Goal: Browse casually

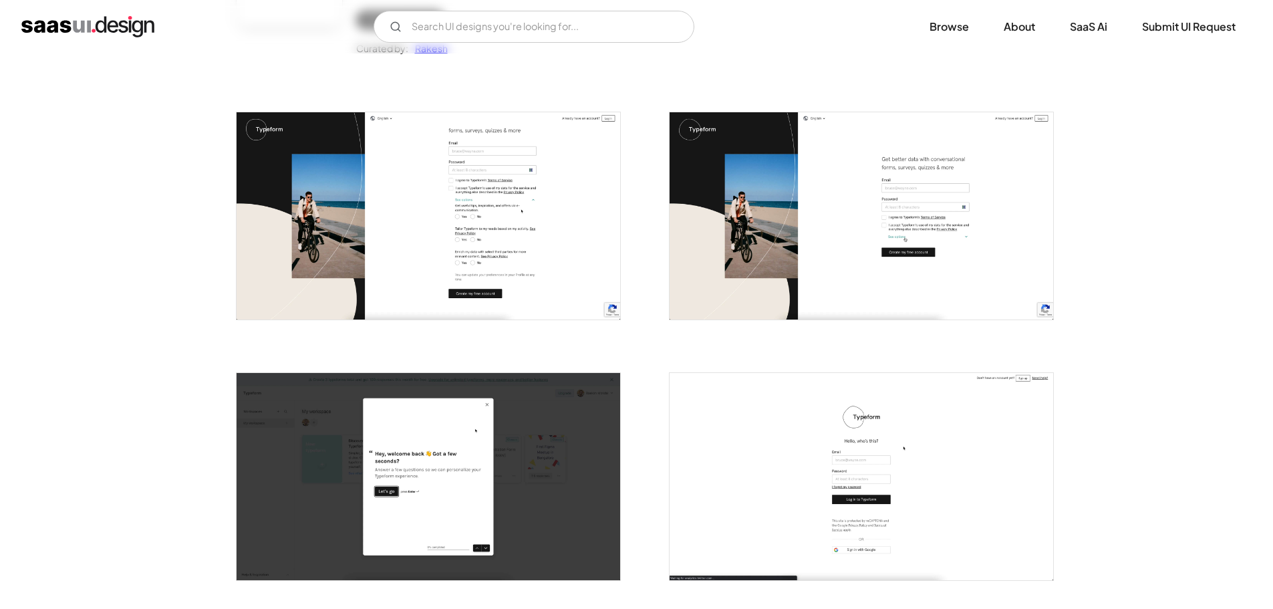
scroll to position [267, 0]
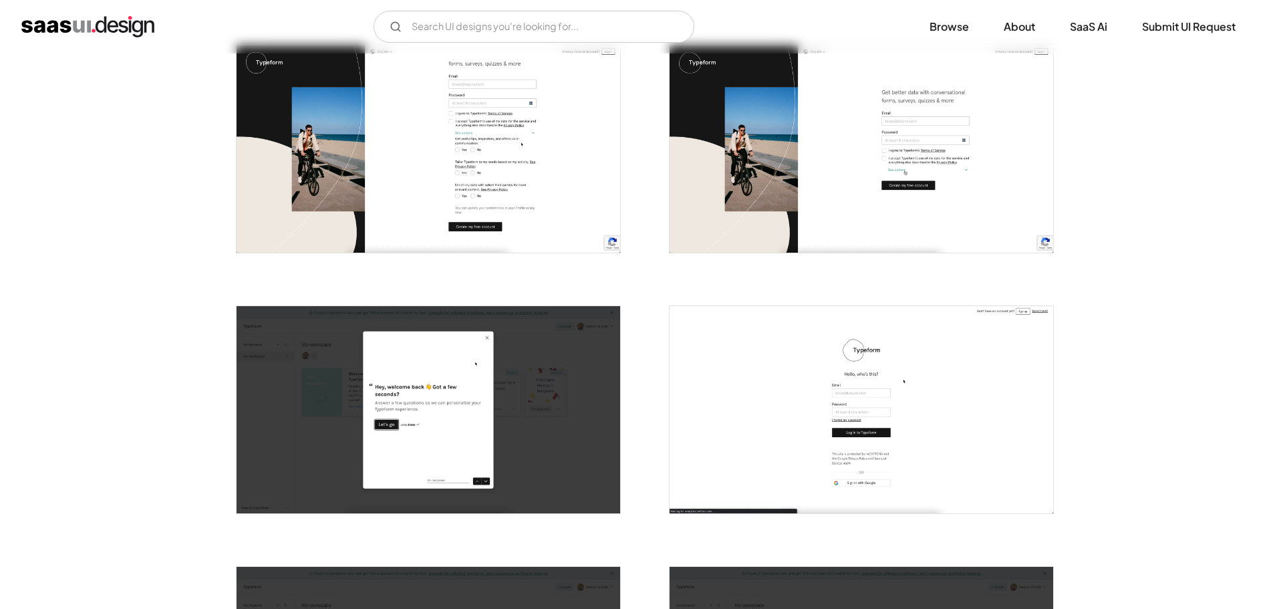
click at [414, 386] on img "open lightbox" at bounding box center [429, 409] width 384 height 207
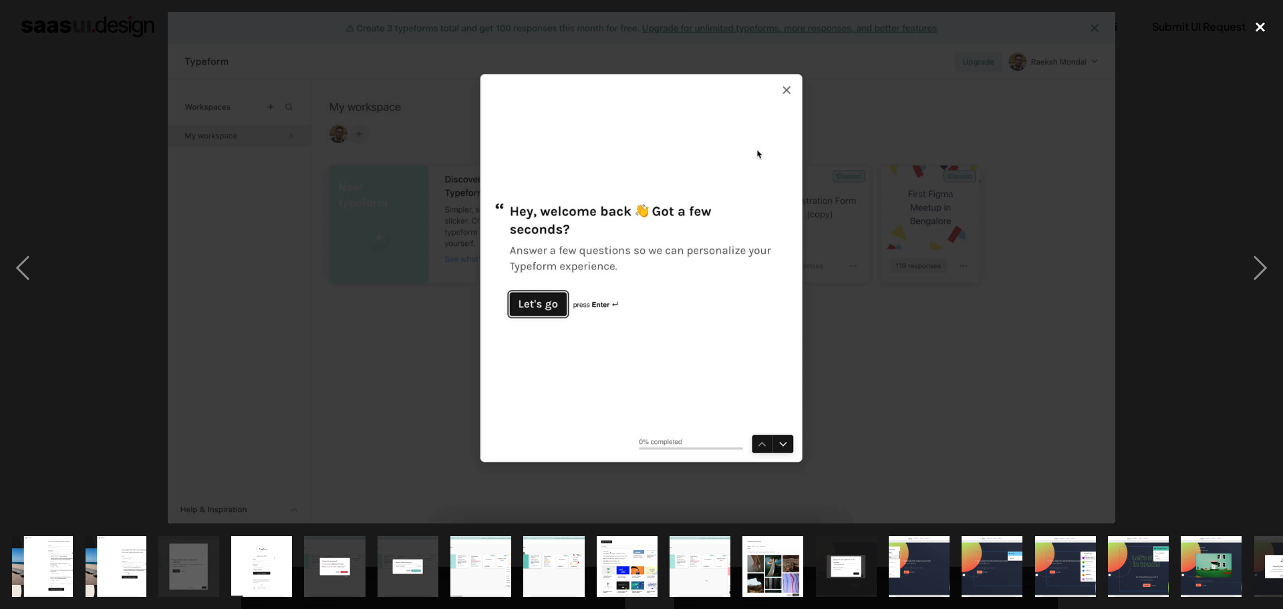
click at [1264, 27] on div "close lightbox" at bounding box center [1260, 26] width 45 height 29
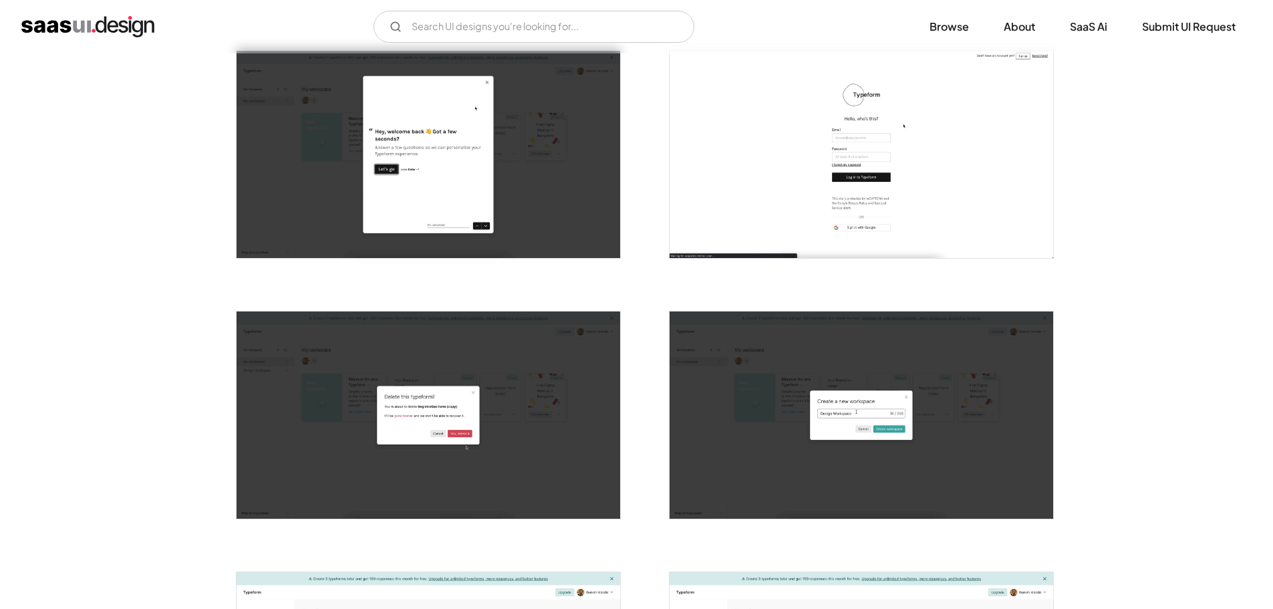
scroll to position [401, 0]
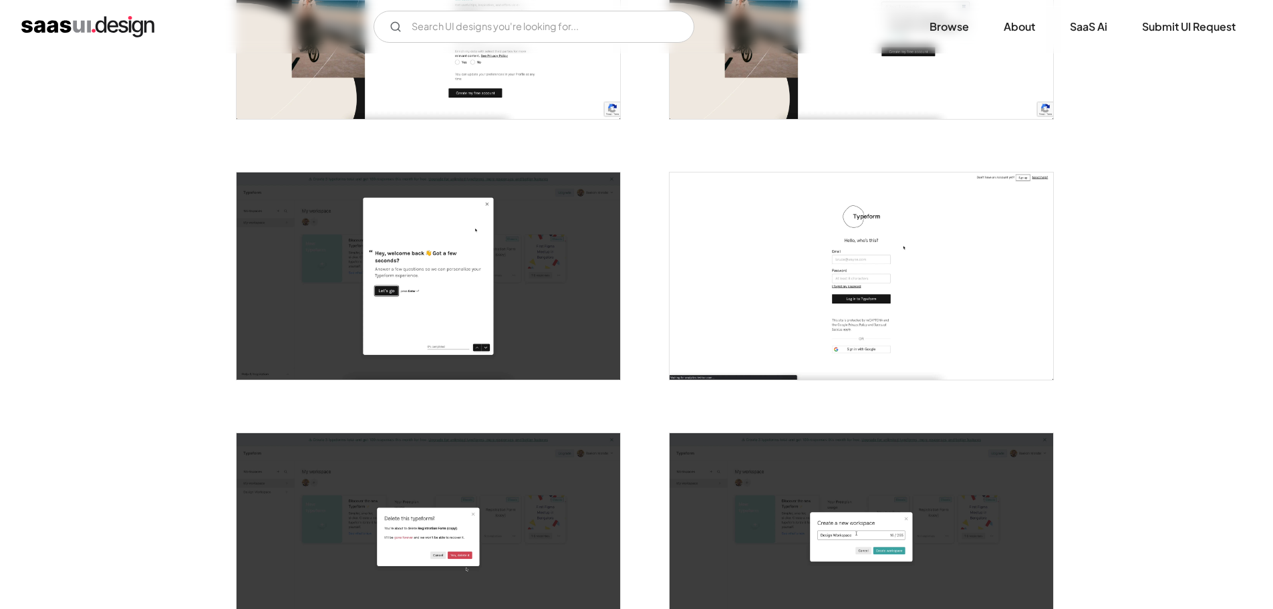
click at [948, 293] on img "open lightbox" at bounding box center [862, 275] width 384 height 207
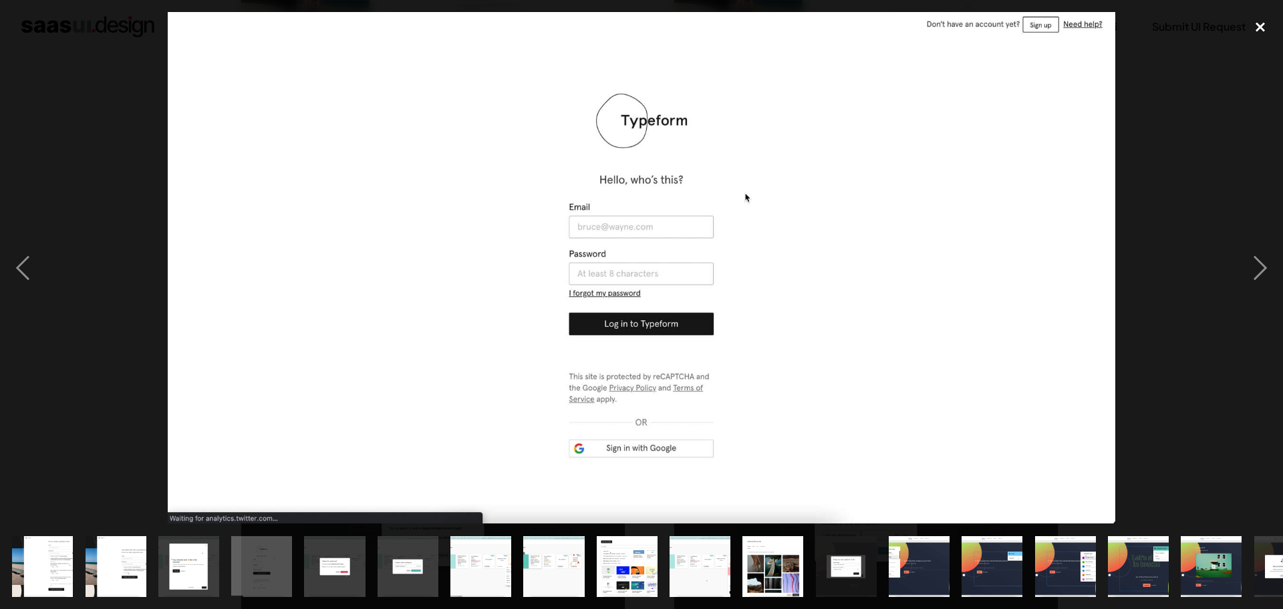
click at [1259, 32] on div "close lightbox" at bounding box center [1260, 26] width 45 height 29
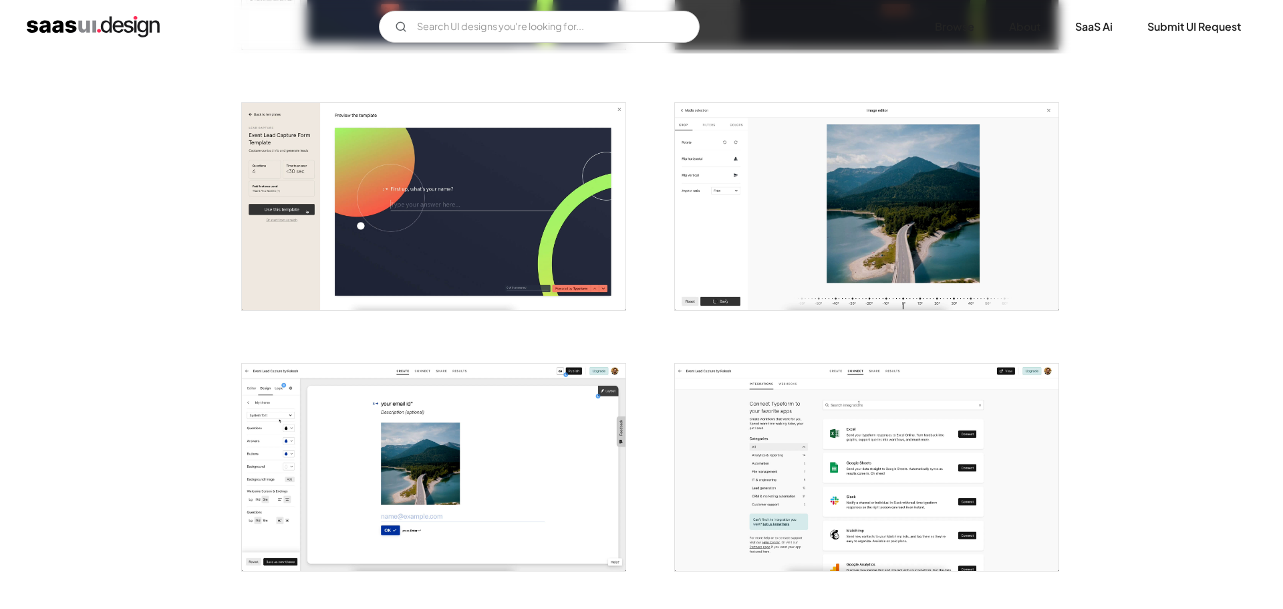
scroll to position [2521, 0]
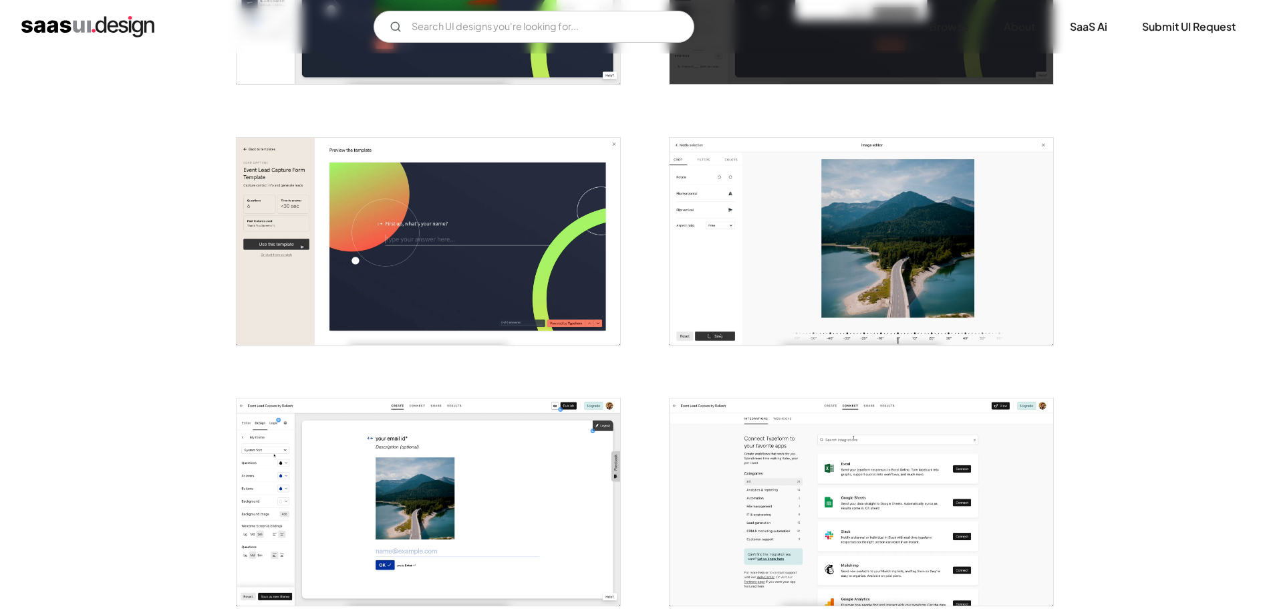
click at [473, 219] on img "open lightbox" at bounding box center [429, 241] width 384 height 207
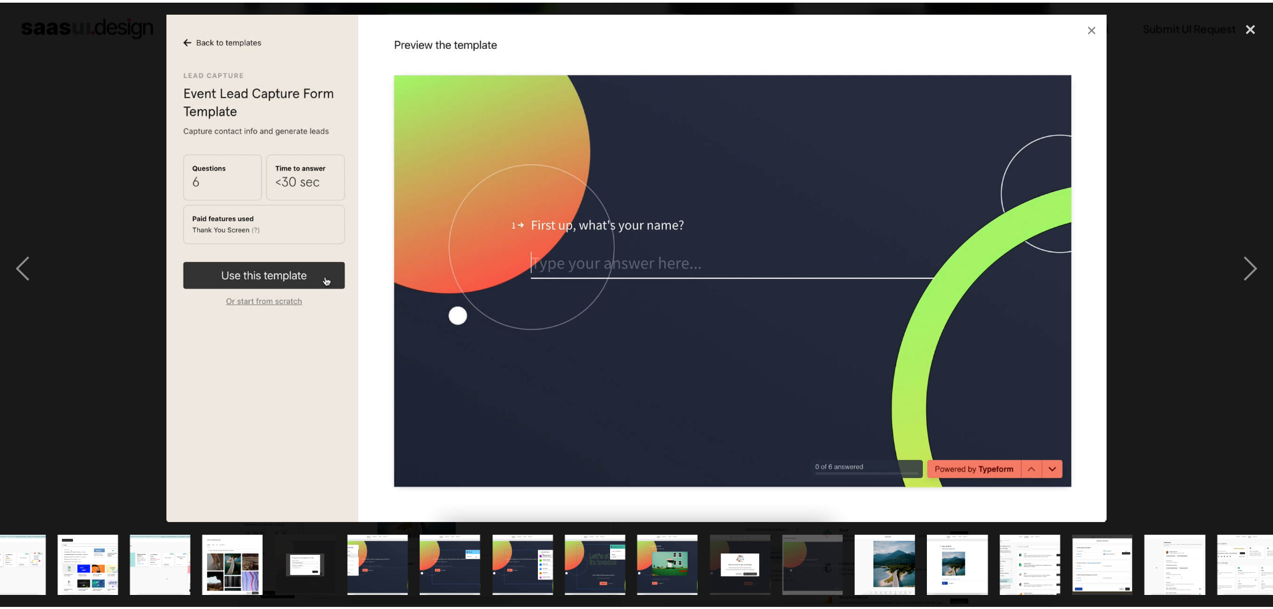
scroll to position [0, 555]
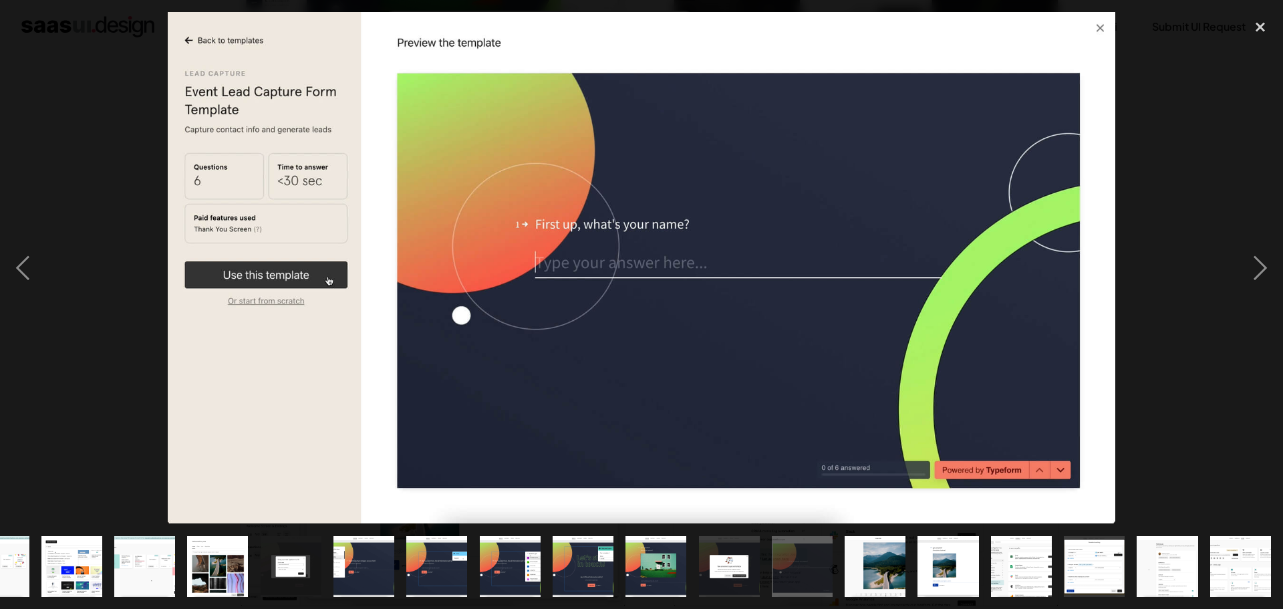
click at [734, 559] on img "show item 18 of 25" at bounding box center [729, 566] width 113 height 61
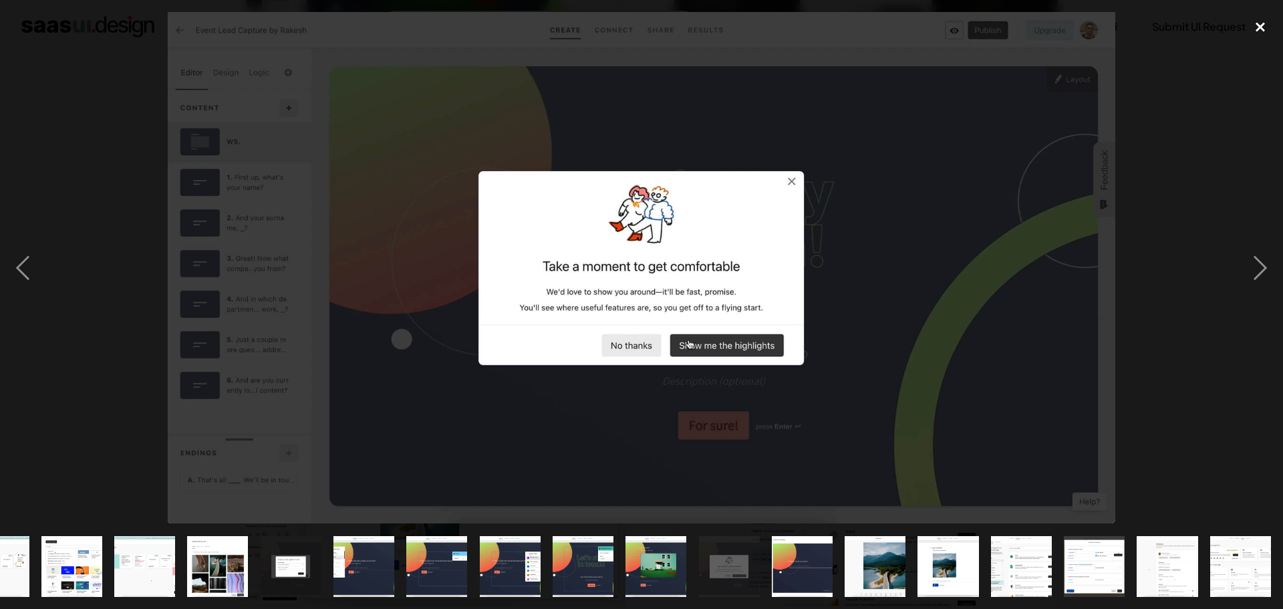
click at [1252, 27] on div "close lightbox" at bounding box center [1260, 26] width 45 height 29
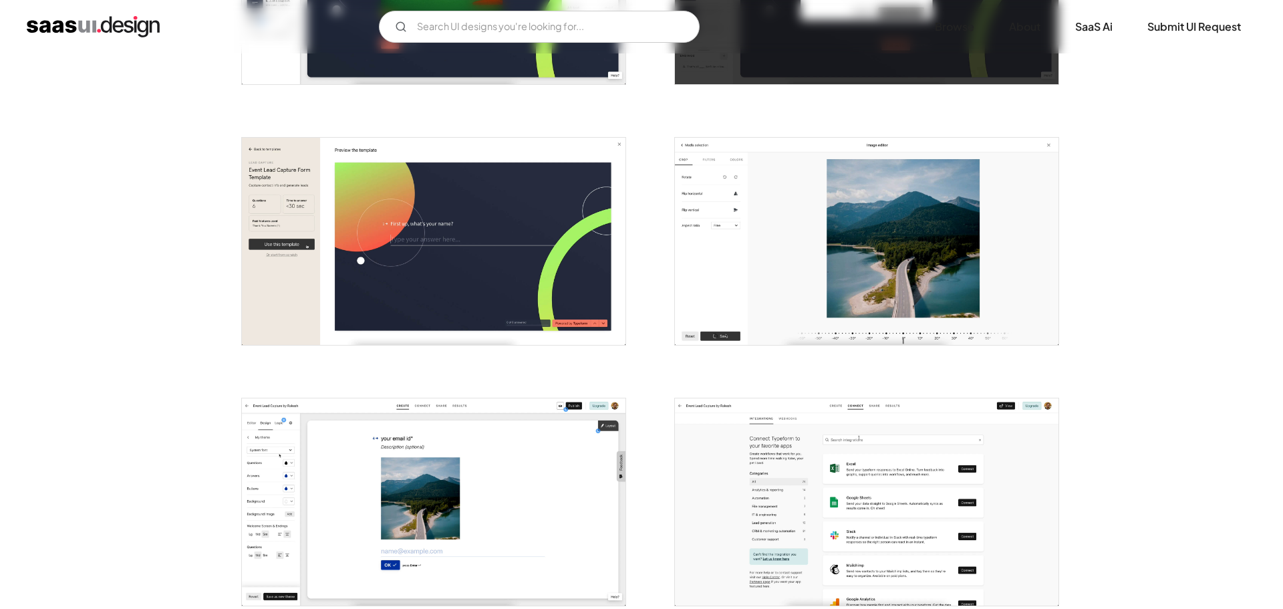
scroll to position [0, 0]
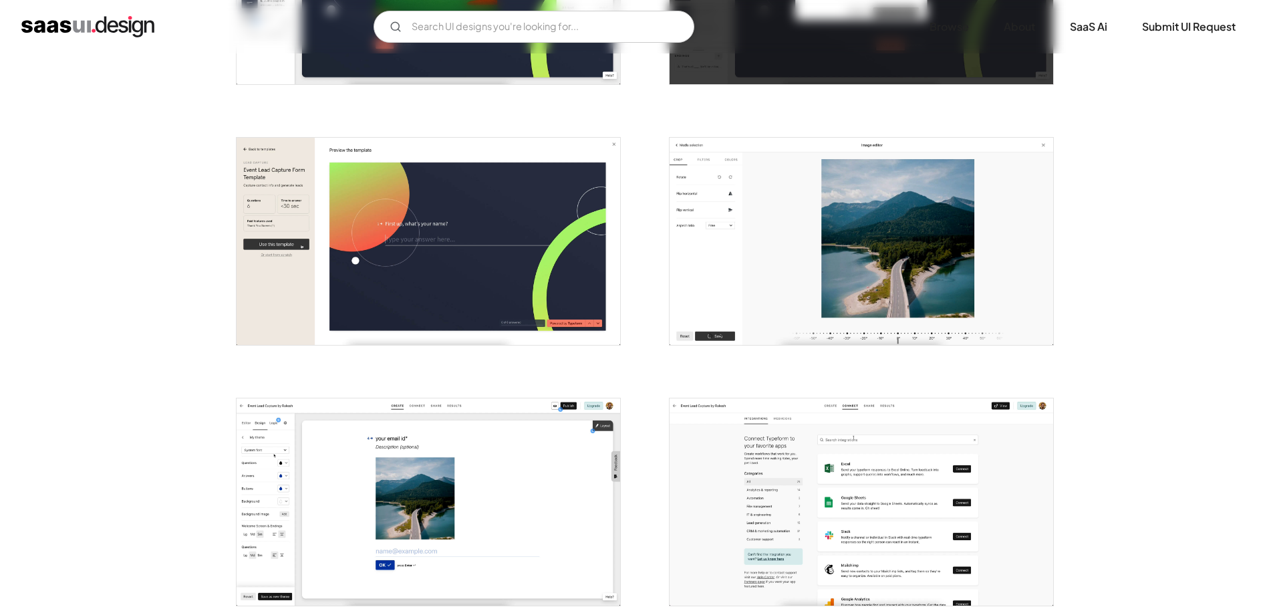
click at [435, 257] on img "open lightbox" at bounding box center [429, 241] width 384 height 207
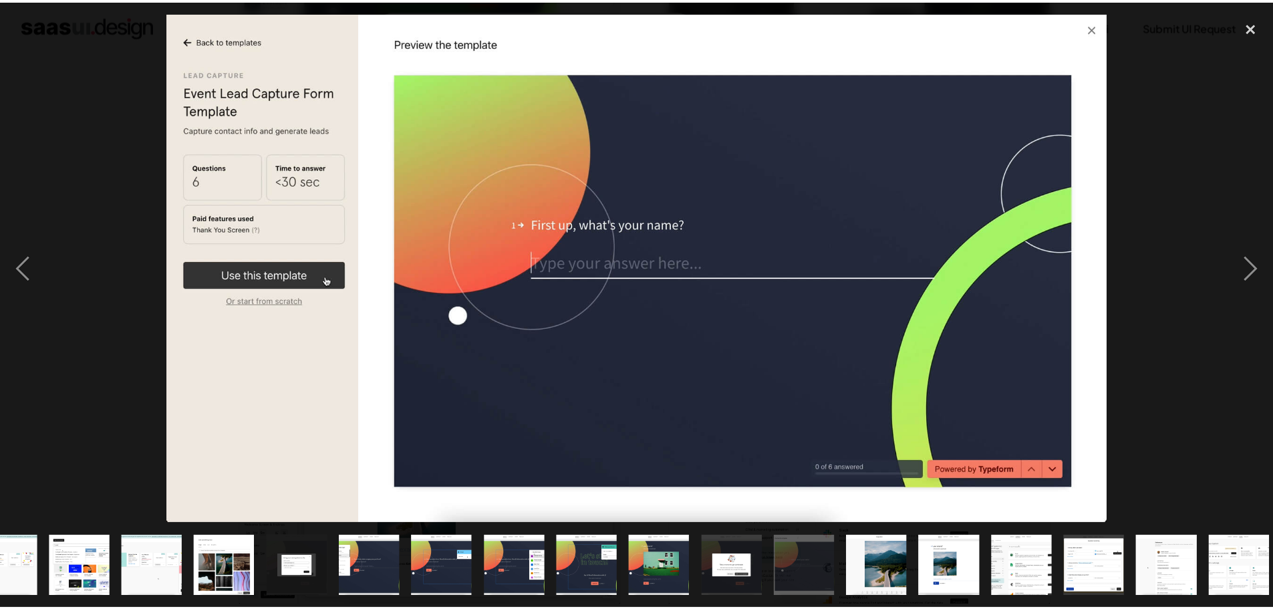
scroll to position [0, 555]
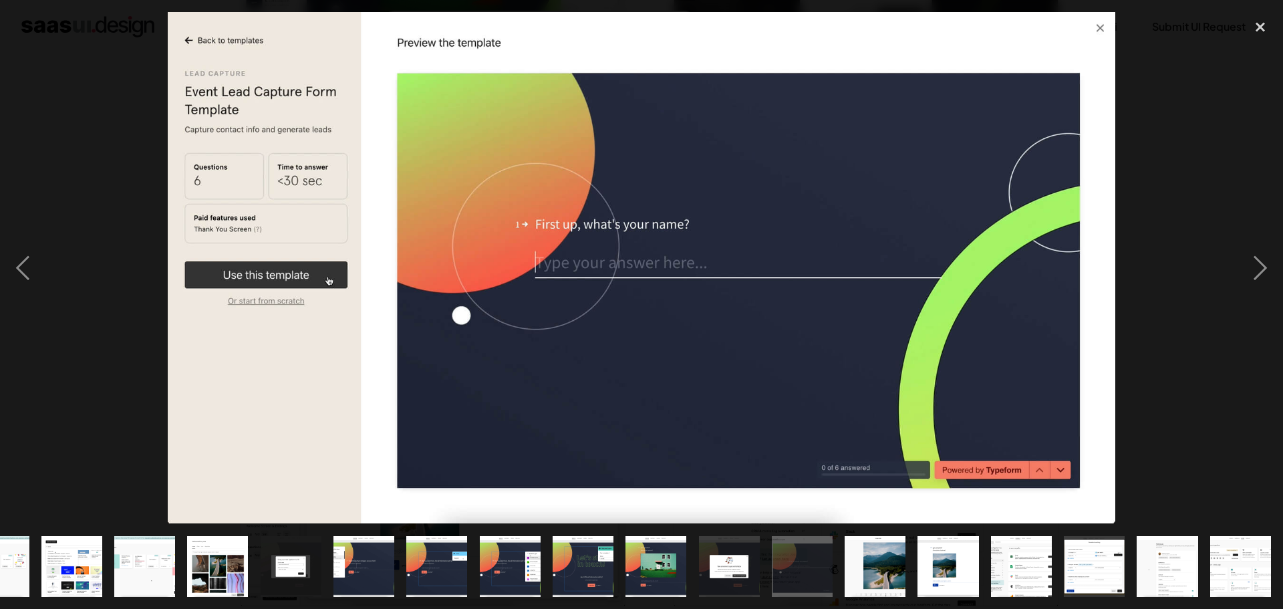
click at [374, 555] on img "show item 13 of 25" at bounding box center [363, 566] width 113 height 61
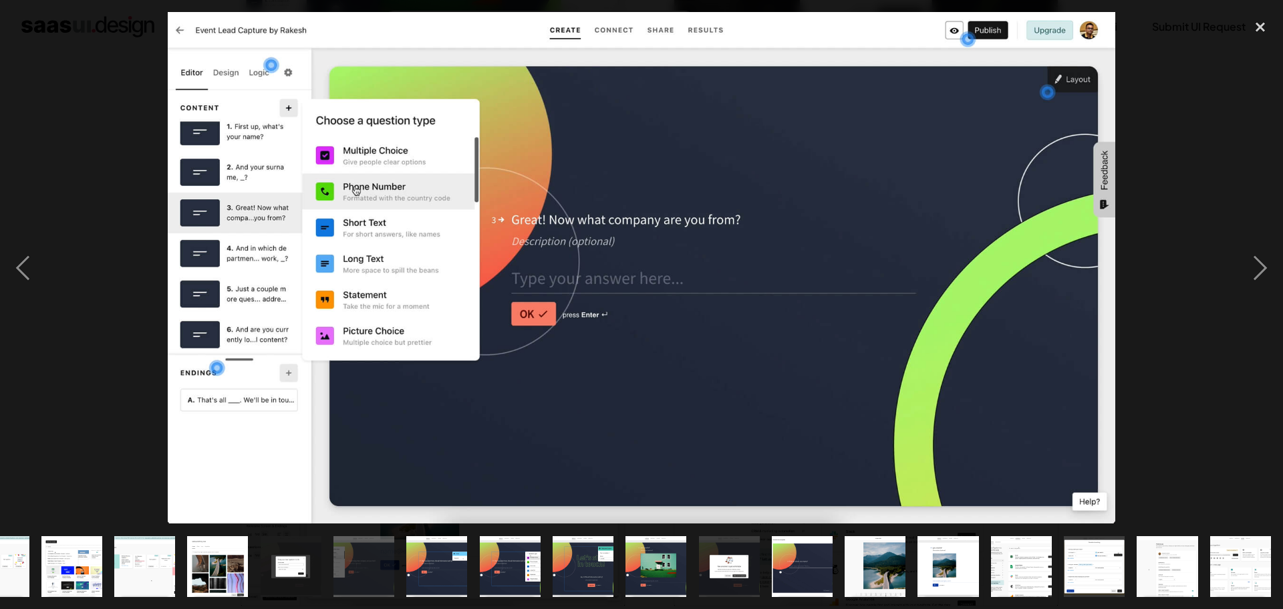
click at [418, 555] on img "show item 14 of 25" at bounding box center [436, 566] width 113 height 61
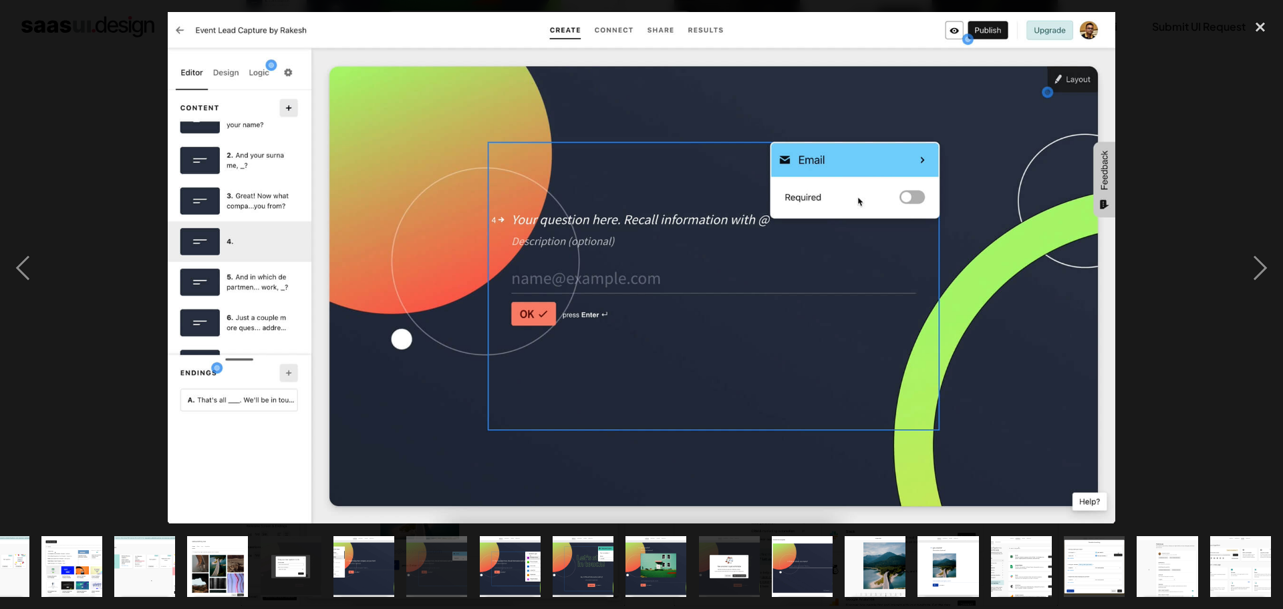
click at [342, 560] on img "show item 13 of 25" at bounding box center [363, 566] width 113 height 61
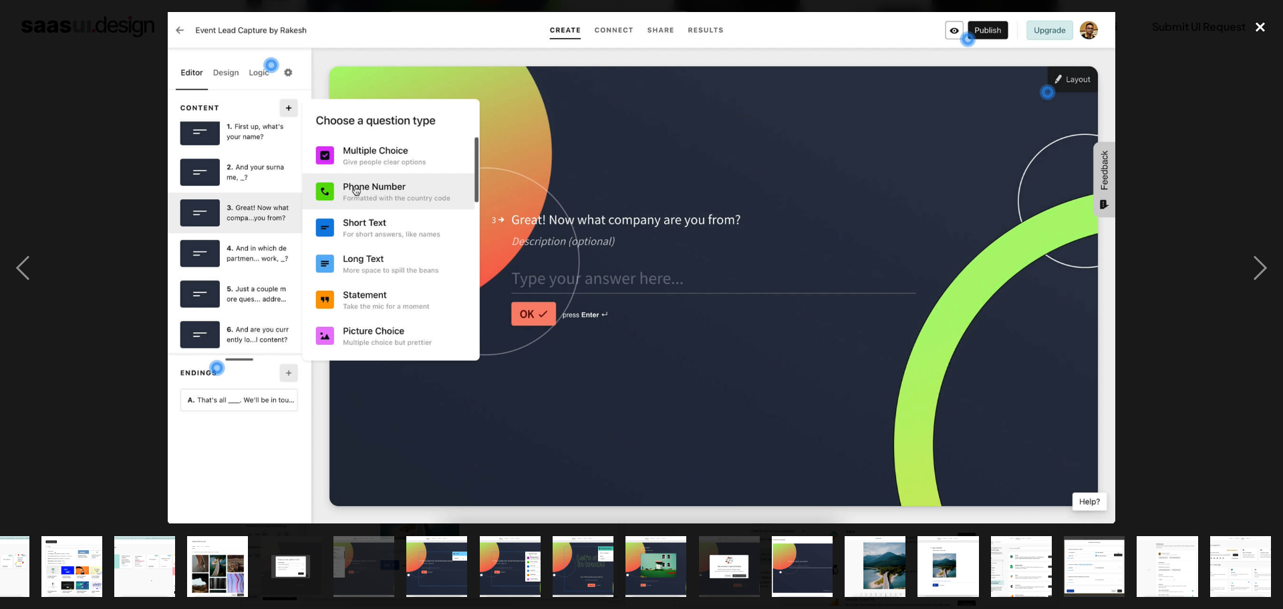
click at [1262, 29] on div "close lightbox" at bounding box center [1260, 26] width 45 height 29
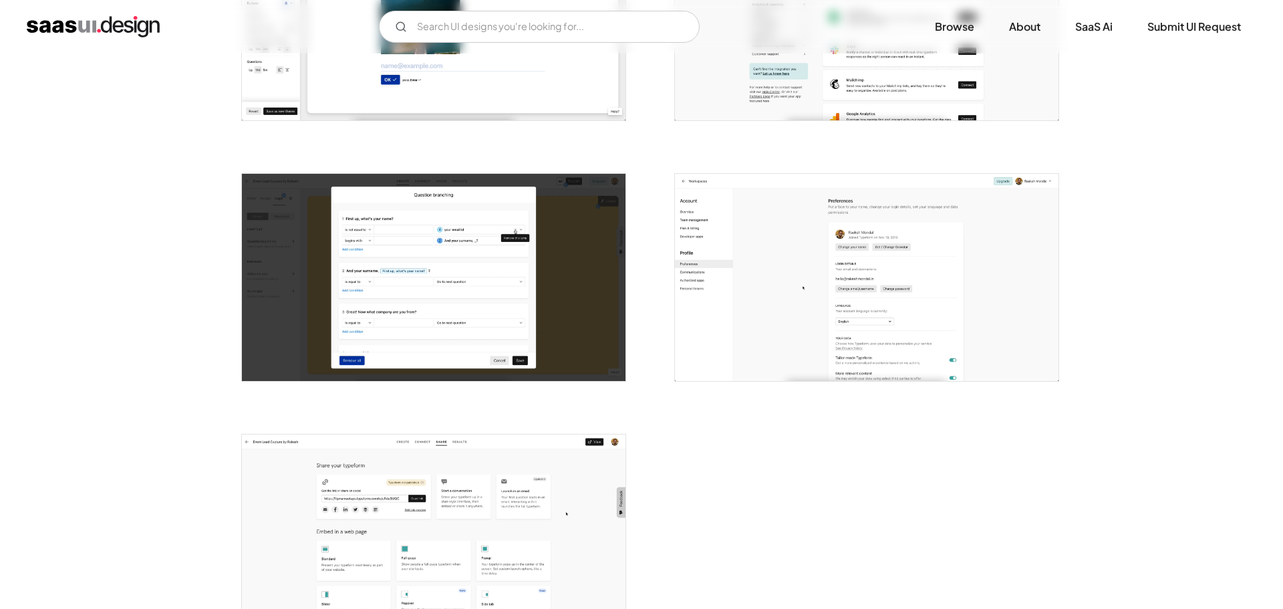
scroll to position [2989, 0]
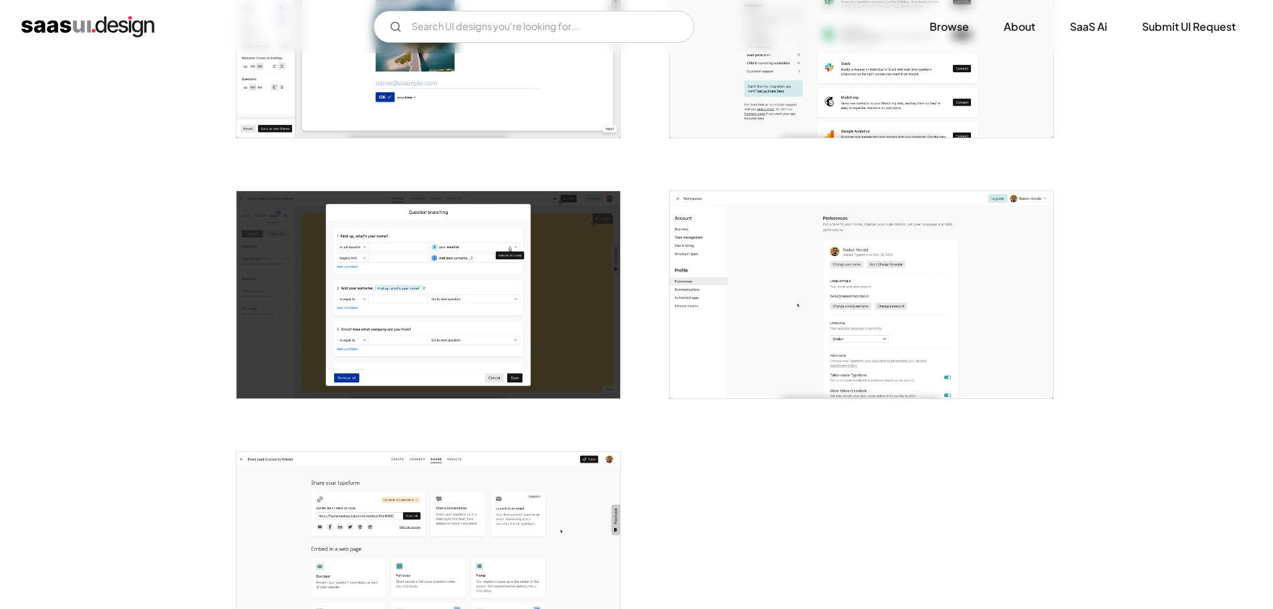
click at [404, 299] on img "open lightbox" at bounding box center [429, 294] width 384 height 207
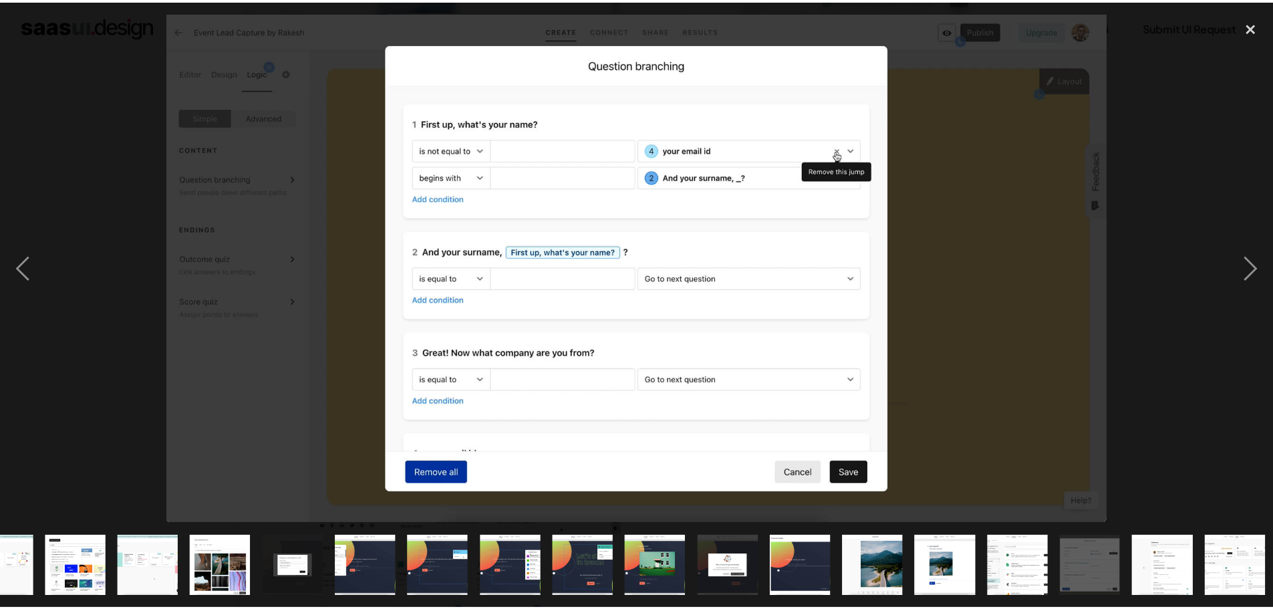
scroll to position [0, 555]
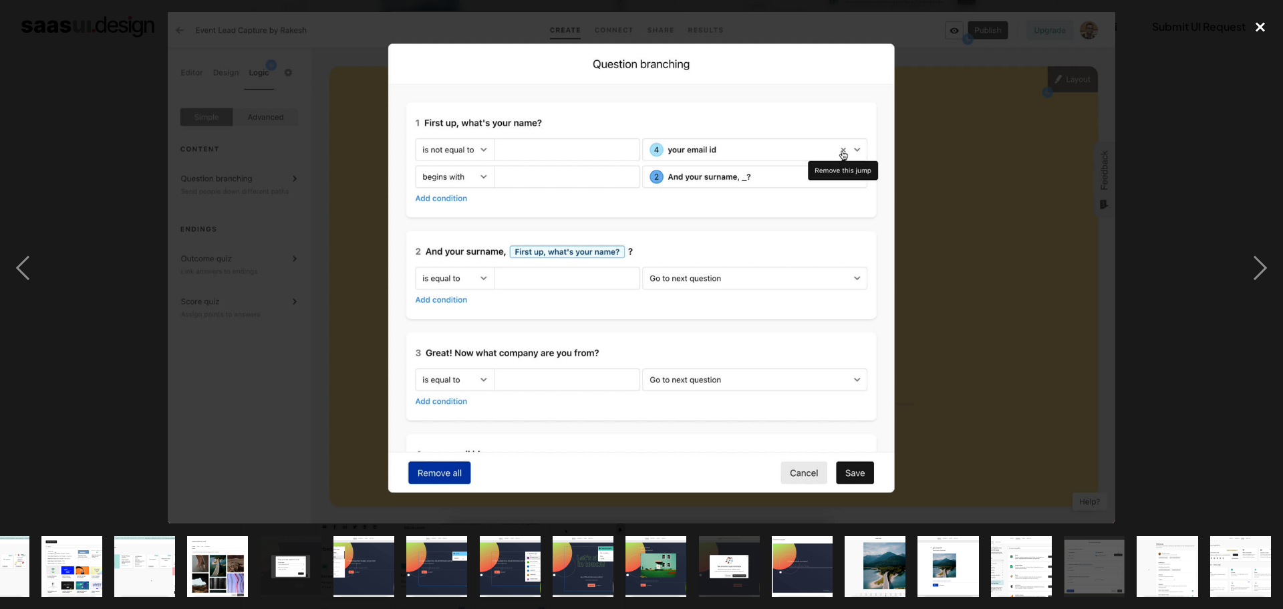
click at [1256, 28] on div "close lightbox" at bounding box center [1260, 26] width 45 height 29
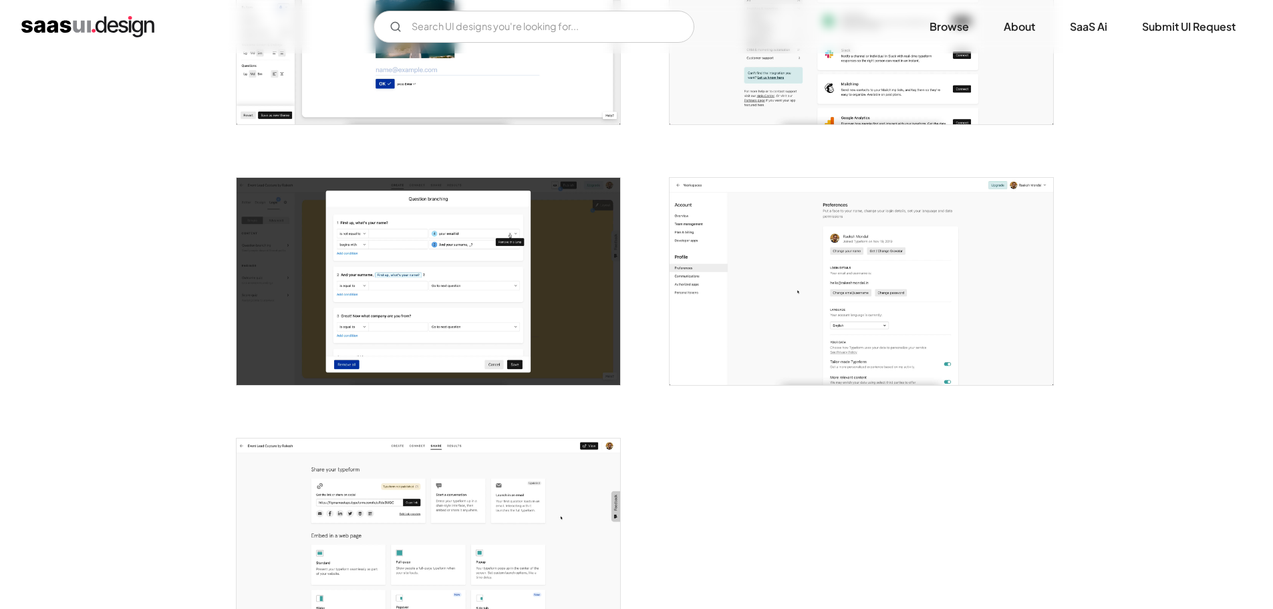
scroll to position [2989, 0]
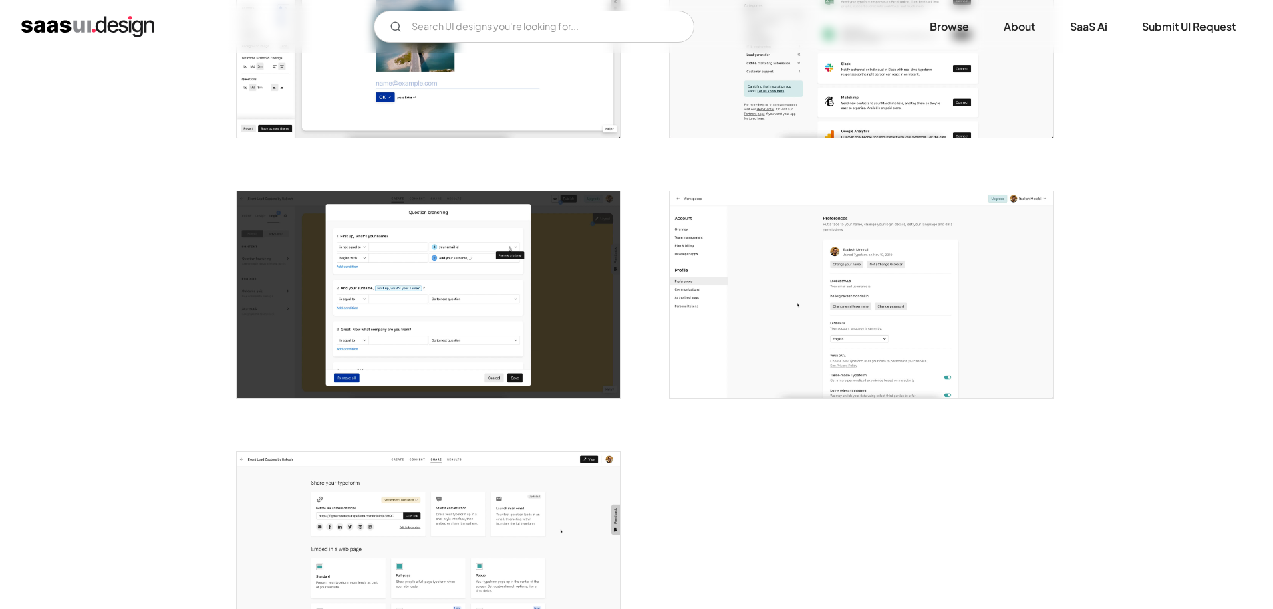
click at [922, 279] on img "open lightbox" at bounding box center [862, 294] width 384 height 207
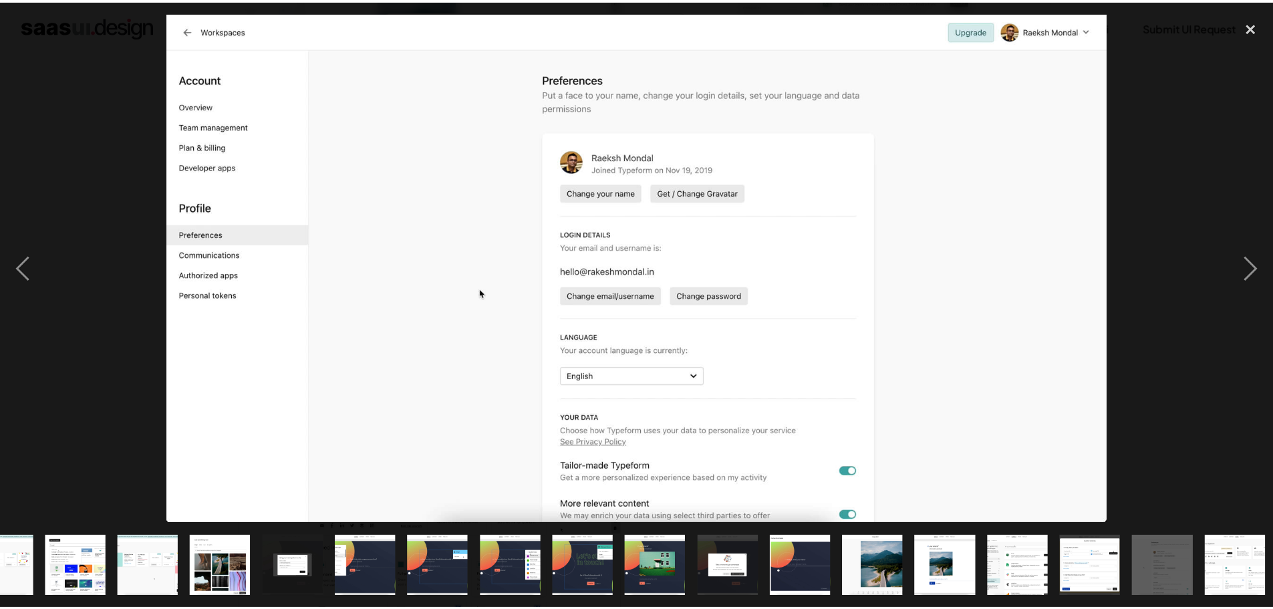
scroll to position [0, 555]
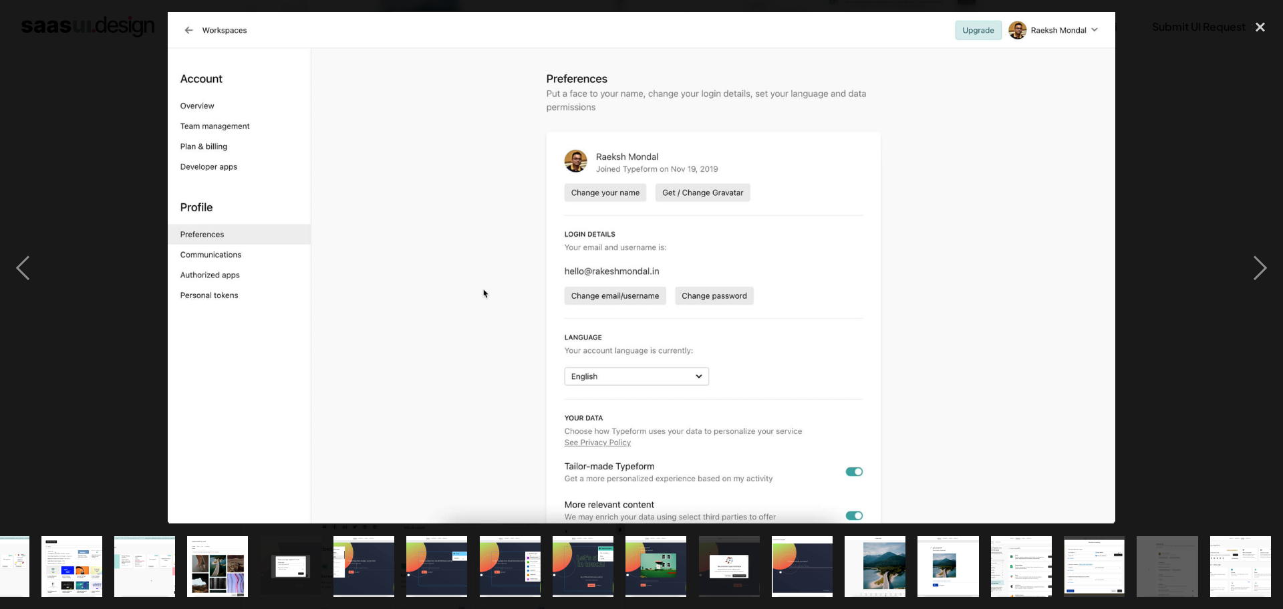
click at [439, 559] on img "show item 14 of 25" at bounding box center [436, 566] width 113 height 61
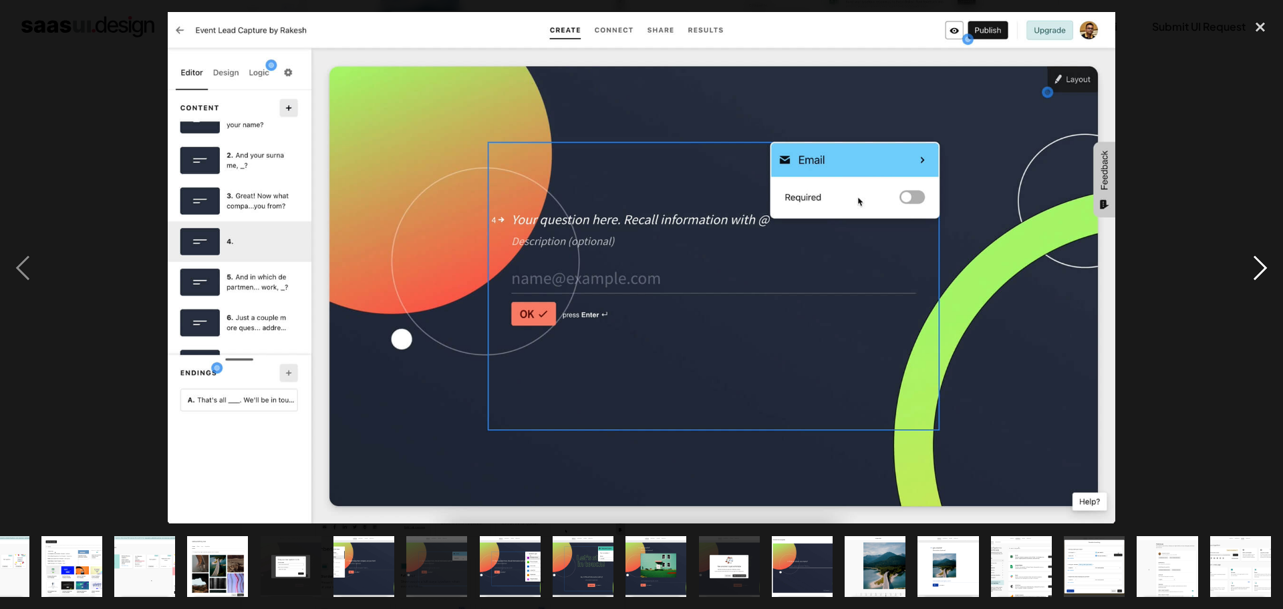
click at [1255, 262] on div "next image" at bounding box center [1260, 267] width 45 height 511
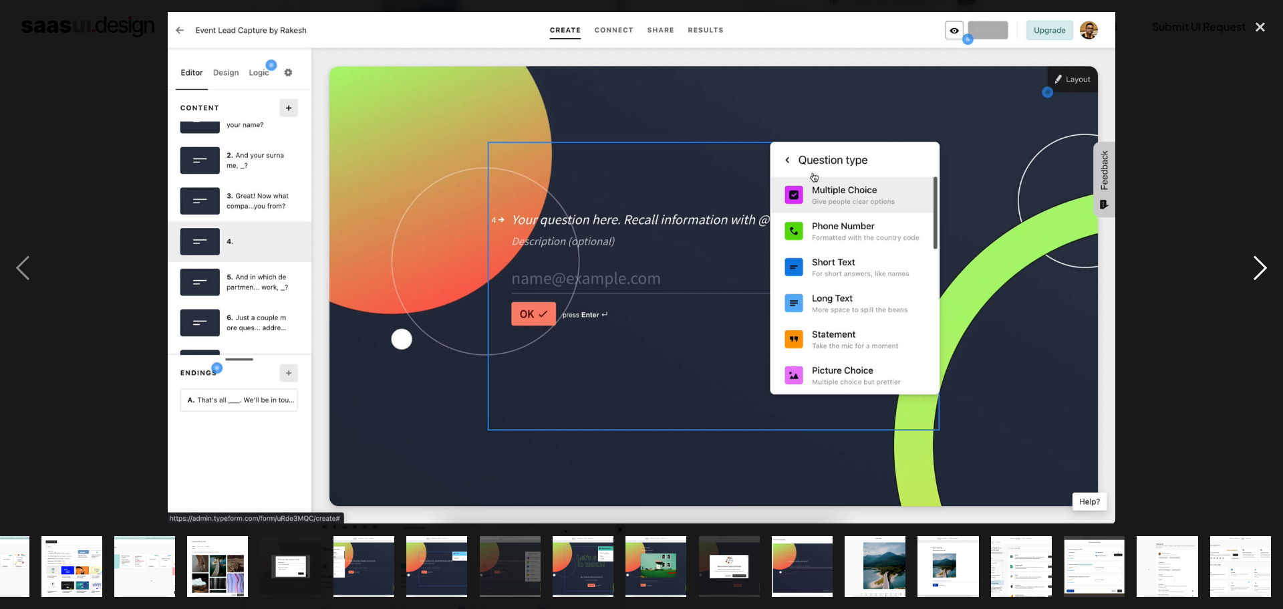
click at [1255, 262] on div "next image" at bounding box center [1260, 267] width 45 height 511
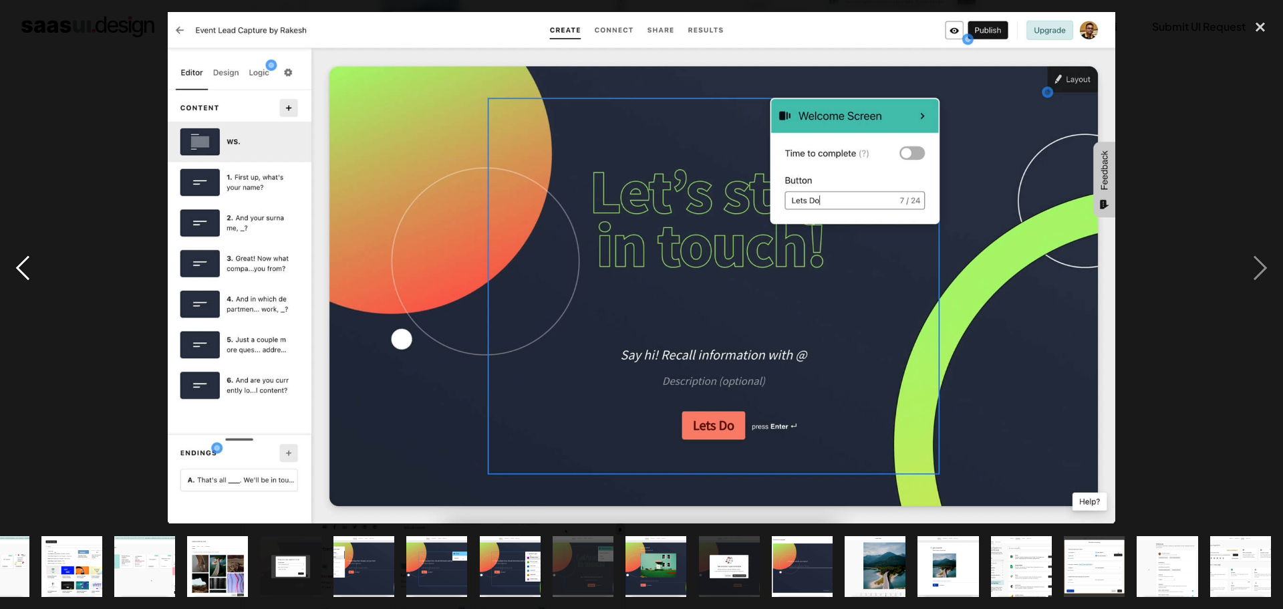
click at [30, 280] on div "previous image" at bounding box center [22, 267] width 45 height 511
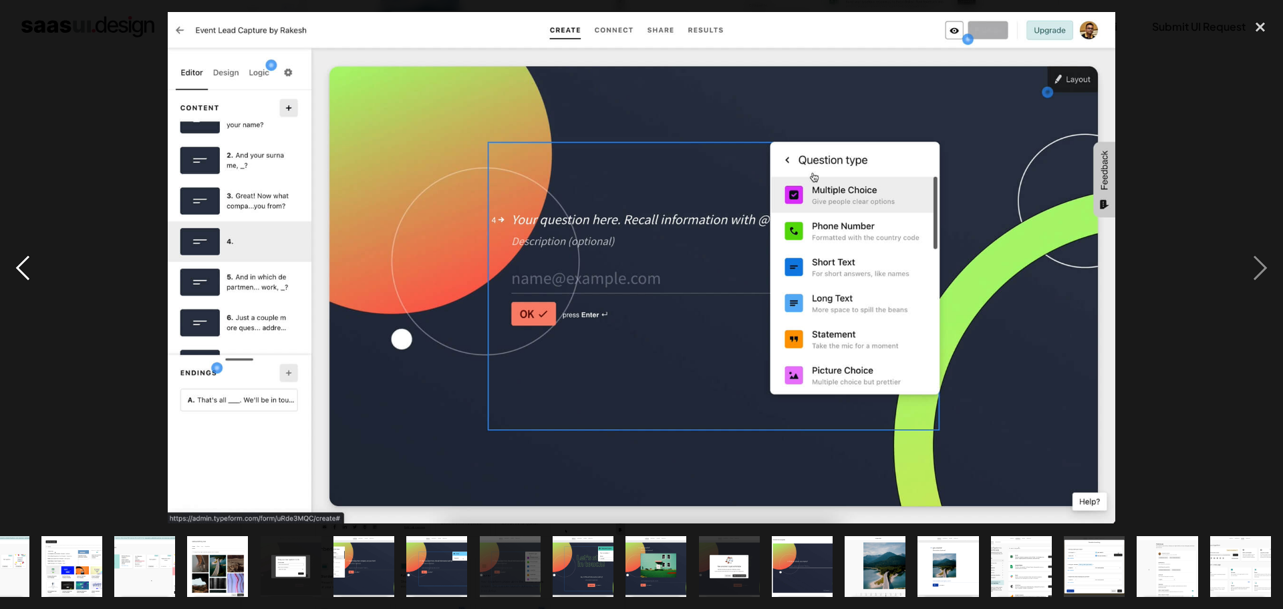
click at [30, 280] on div "previous image" at bounding box center [22, 267] width 45 height 511
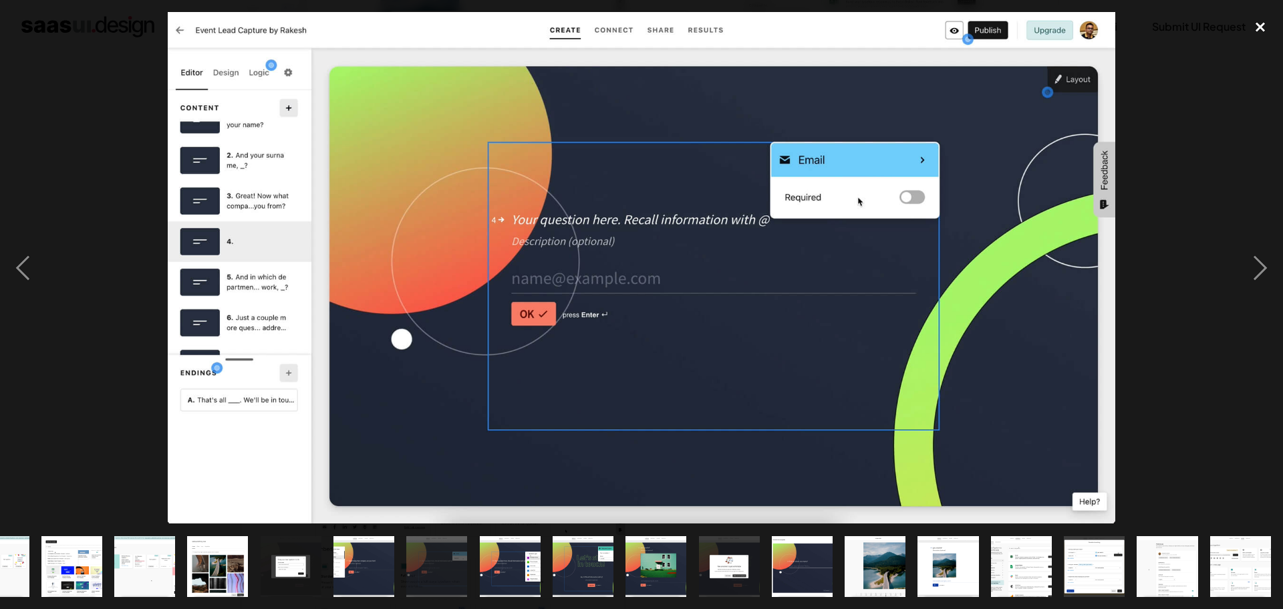
click at [1262, 29] on div "close lightbox" at bounding box center [1260, 26] width 45 height 29
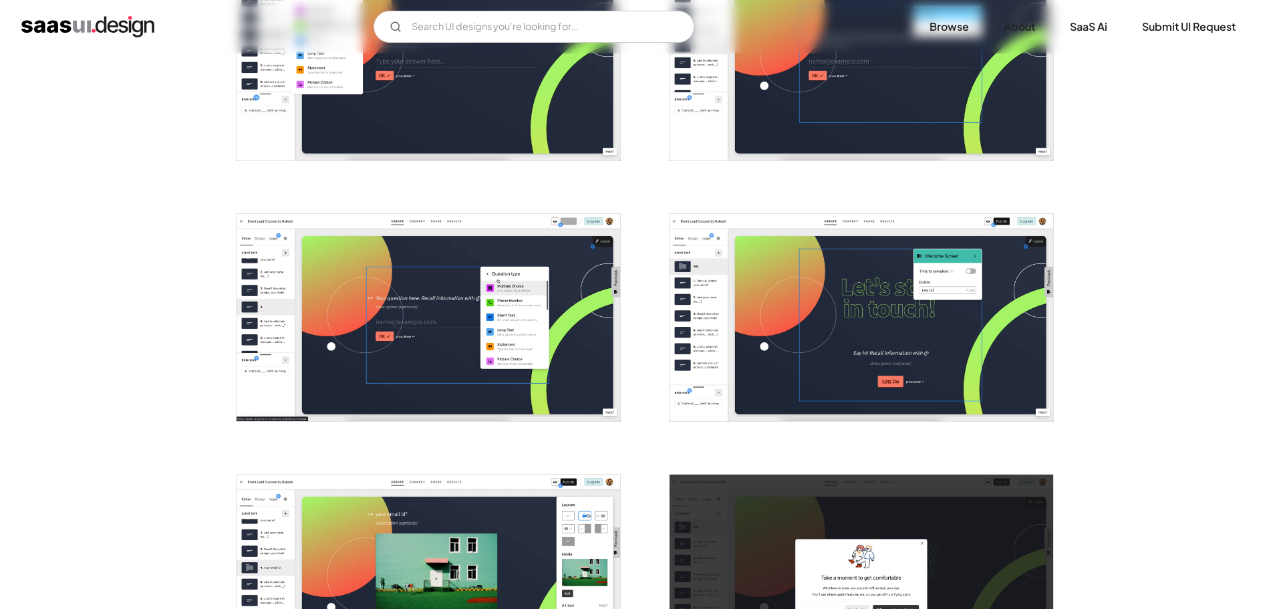
scroll to position [1919, 0]
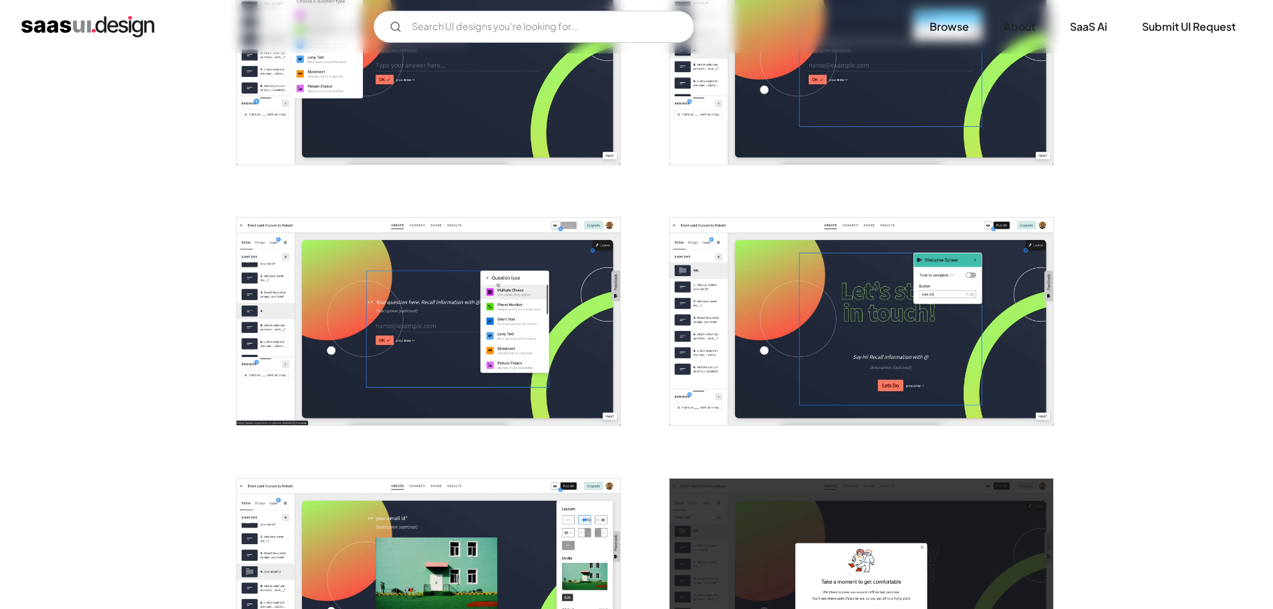
click at [416, 353] on img "open lightbox" at bounding box center [429, 321] width 384 height 207
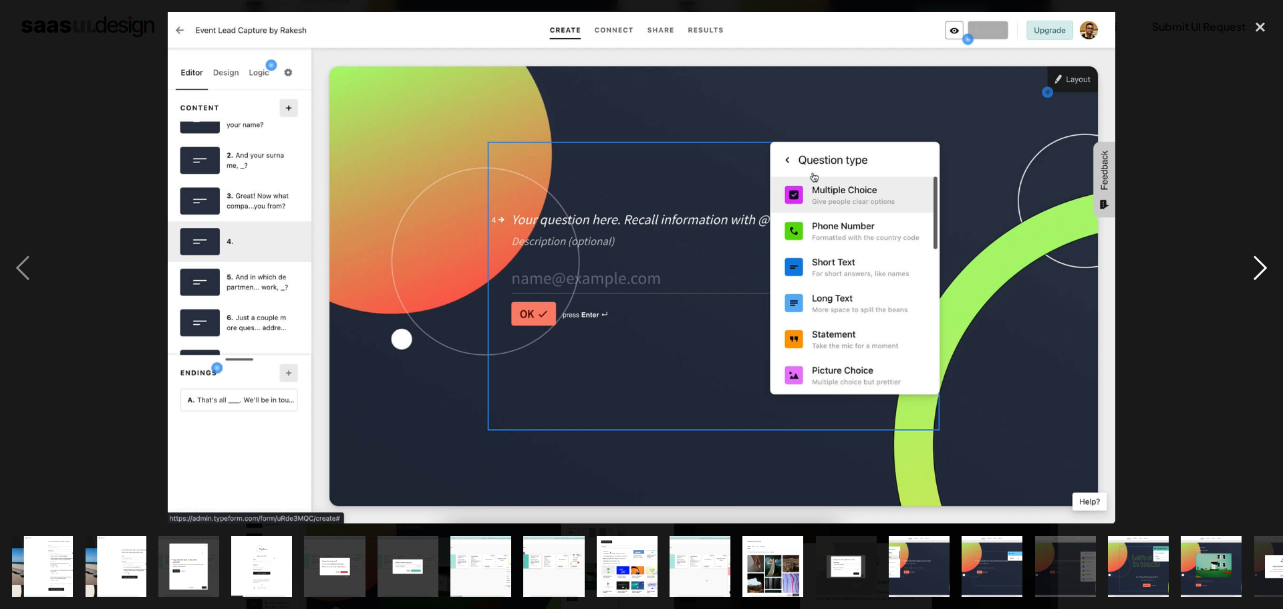
click at [1265, 273] on div "next image" at bounding box center [1260, 267] width 45 height 511
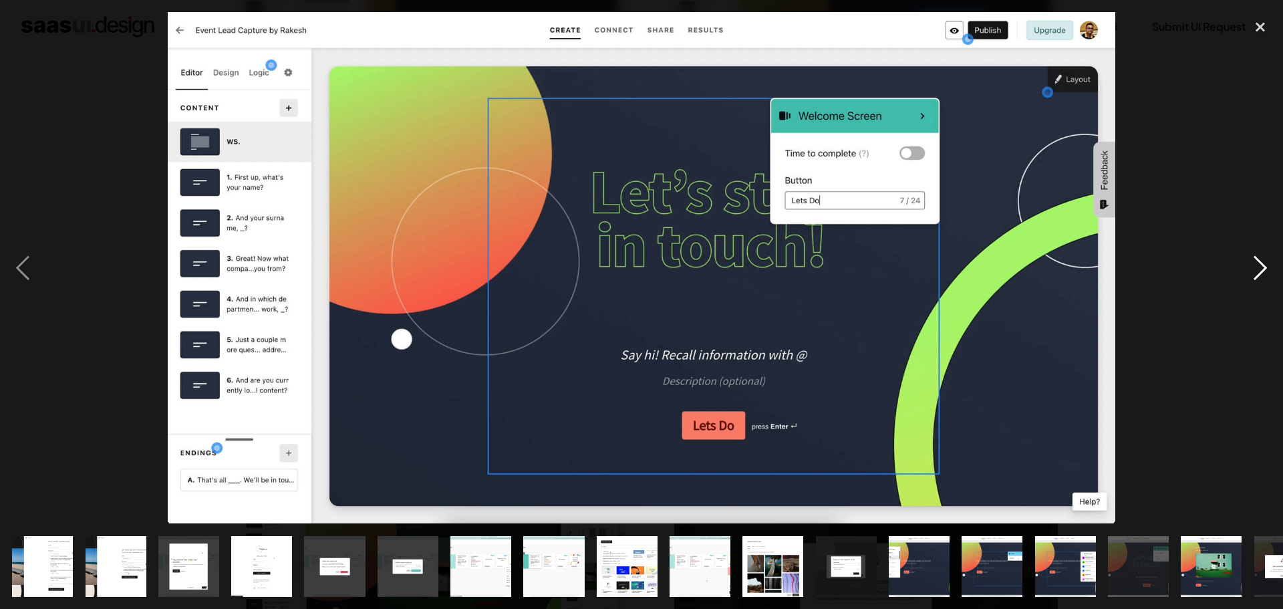
click at [1263, 273] on div "next image" at bounding box center [1260, 267] width 45 height 511
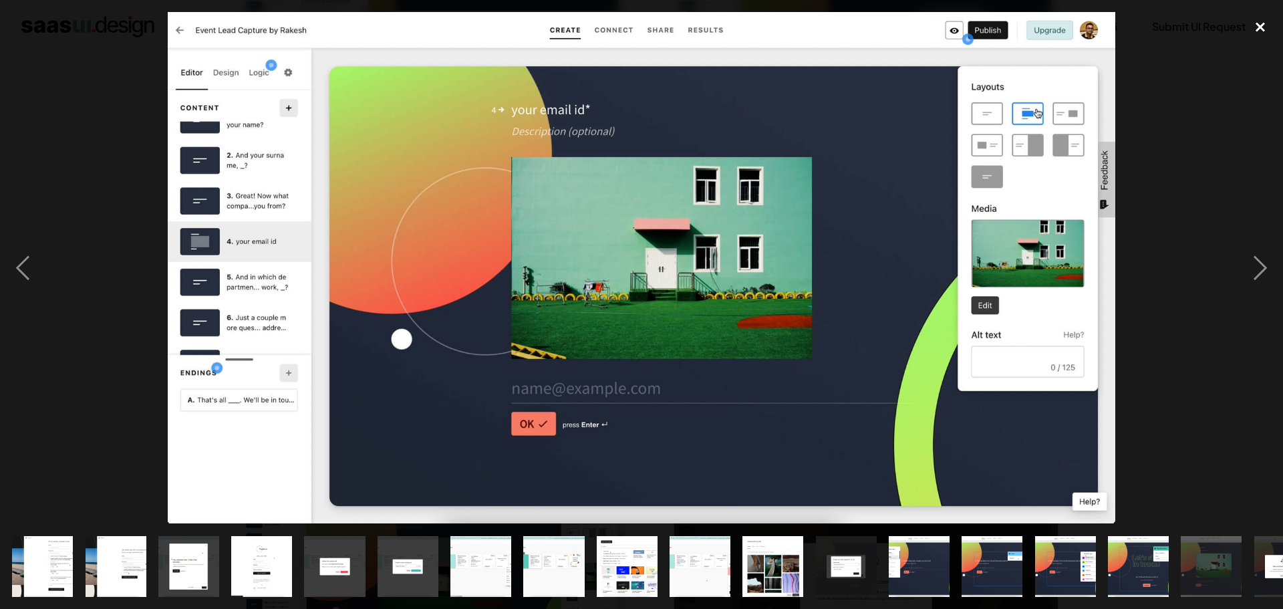
click at [1263, 25] on div "close lightbox" at bounding box center [1260, 26] width 45 height 29
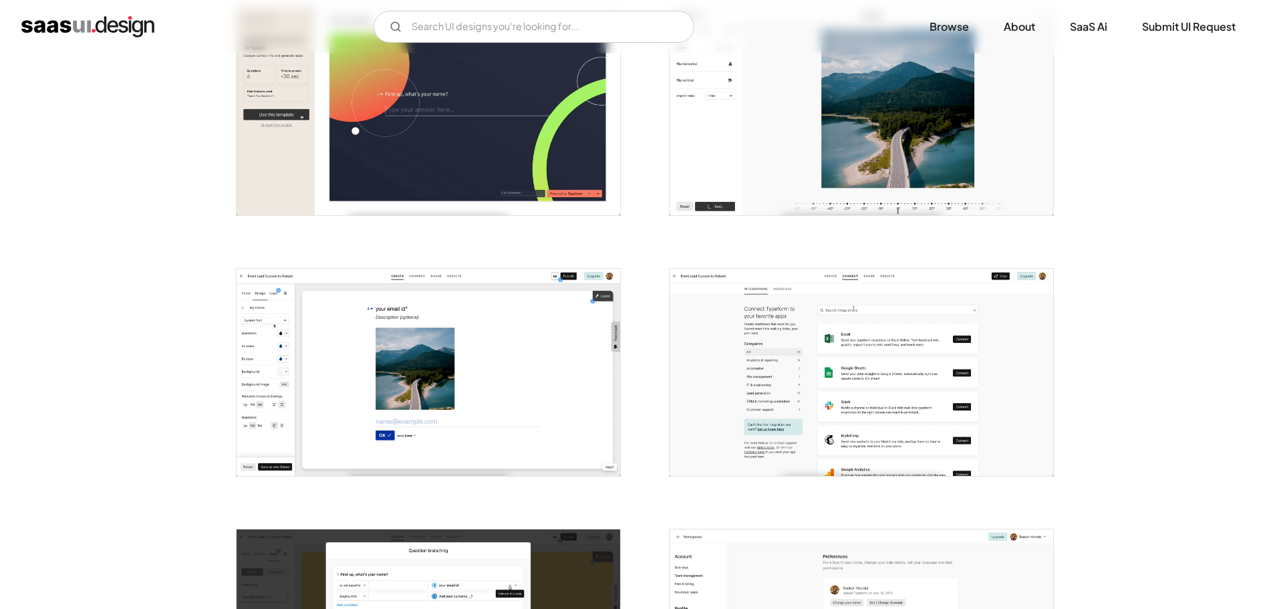
scroll to position [2655, 0]
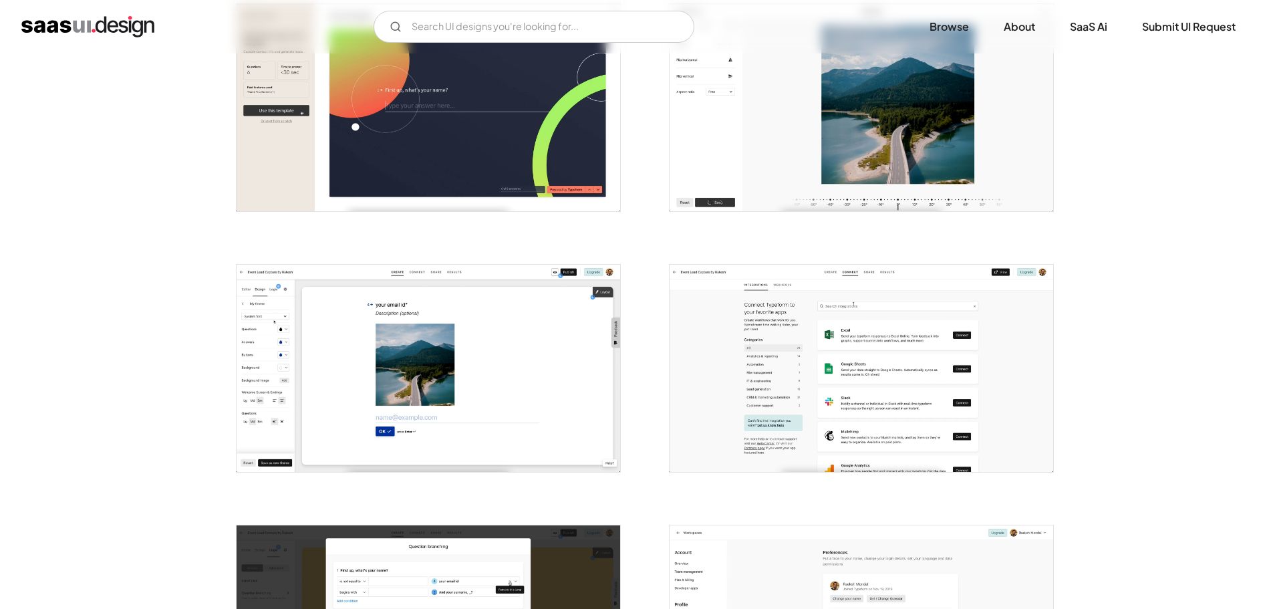
click at [407, 368] on img "open lightbox" at bounding box center [429, 368] width 384 height 207
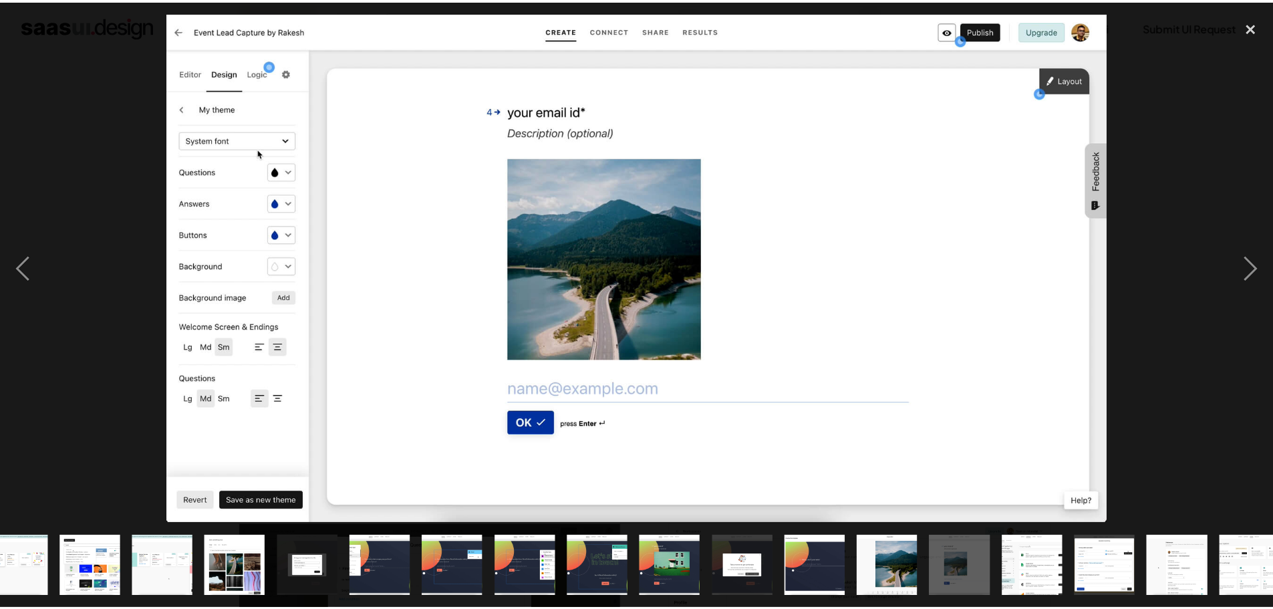
scroll to position [0, 555]
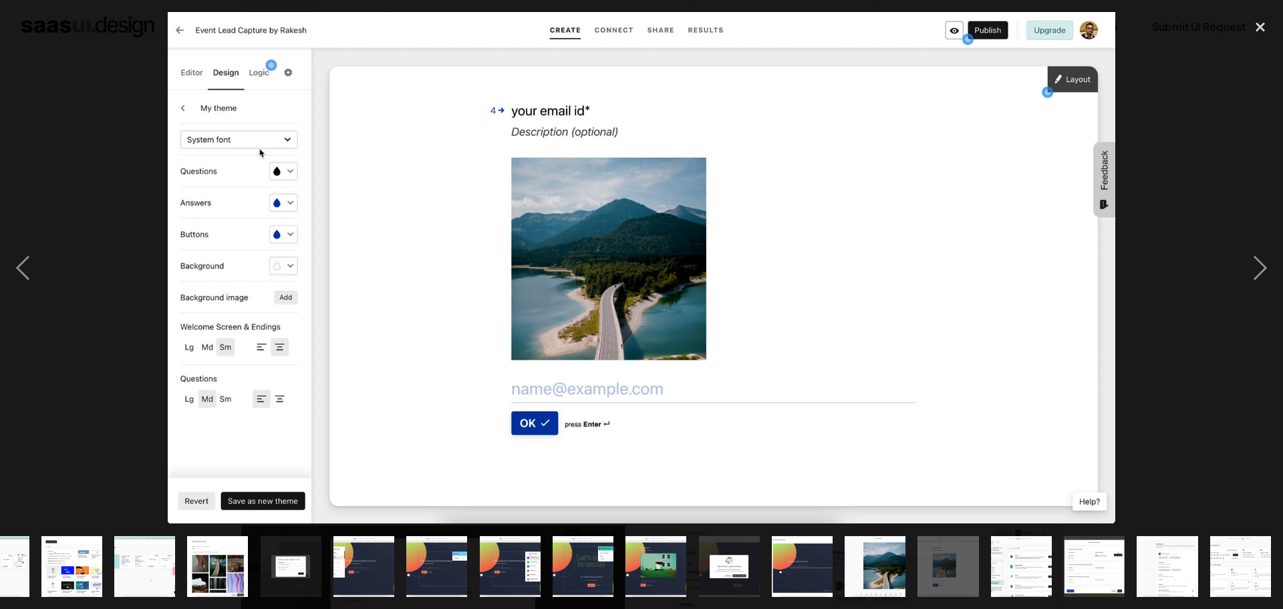
drag, startPoint x: 670, startPoint y: 211, endPoint x: 829, endPoint y: 164, distance: 165.2
click at [1264, 26] on div "close lightbox" at bounding box center [1260, 26] width 45 height 29
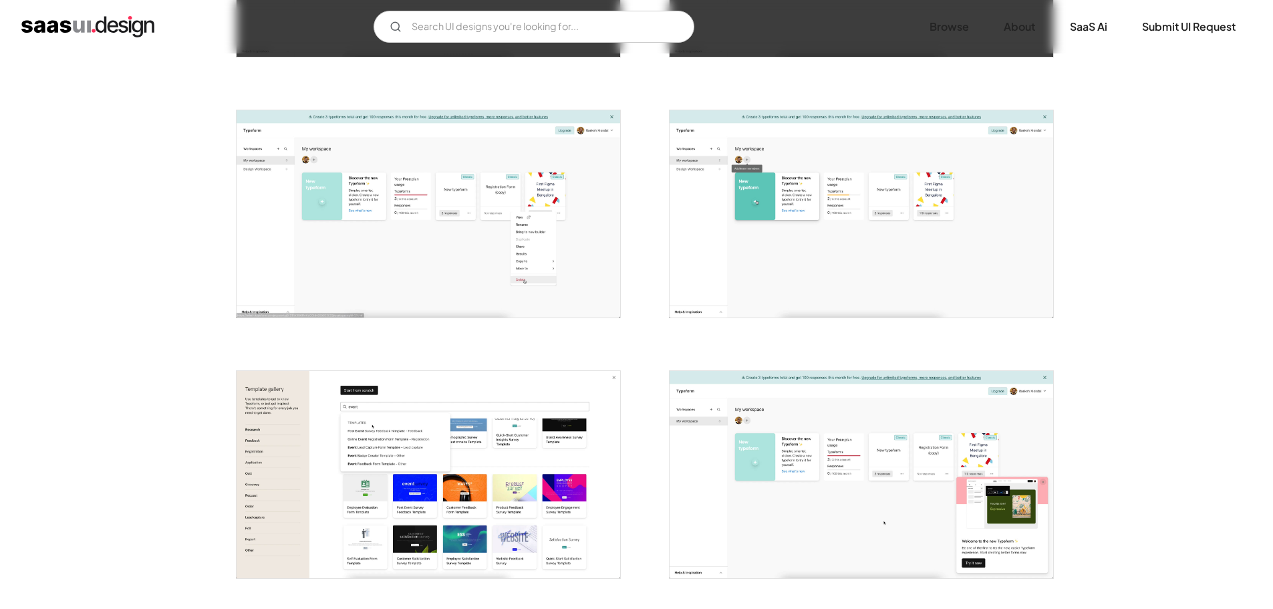
scroll to position [984, 0]
click at [825, 428] on img "open lightbox" at bounding box center [862, 475] width 384 height 207
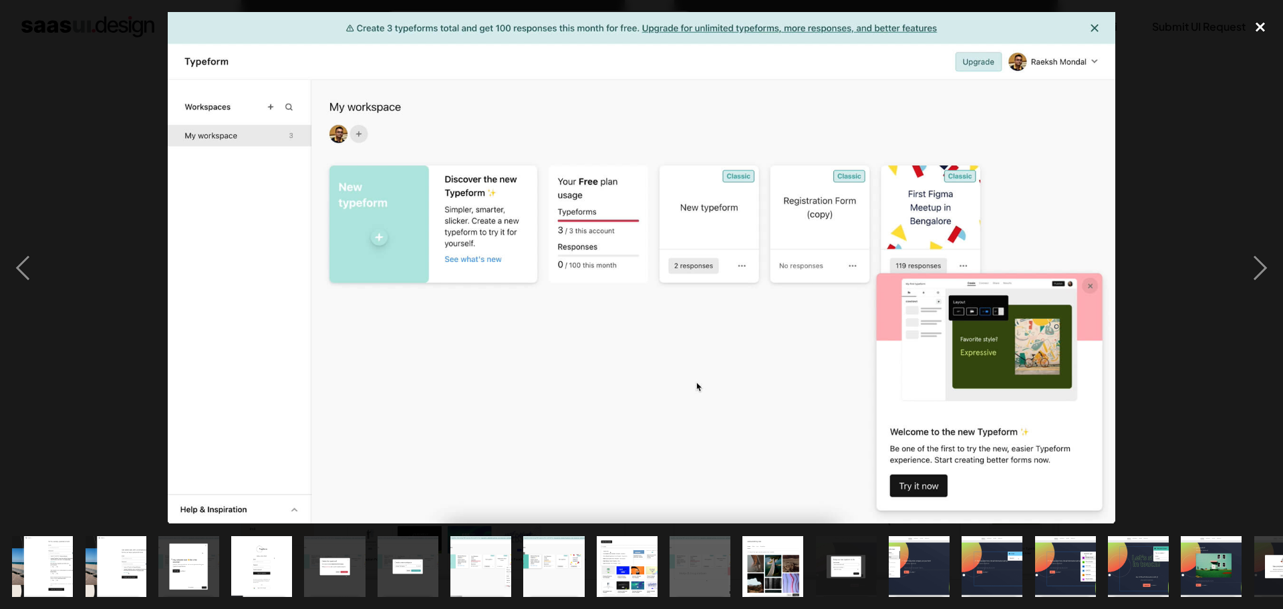
click at [1260, 25] on div "close lightbox" at bounding box center [1260, 26] width 45 height 29
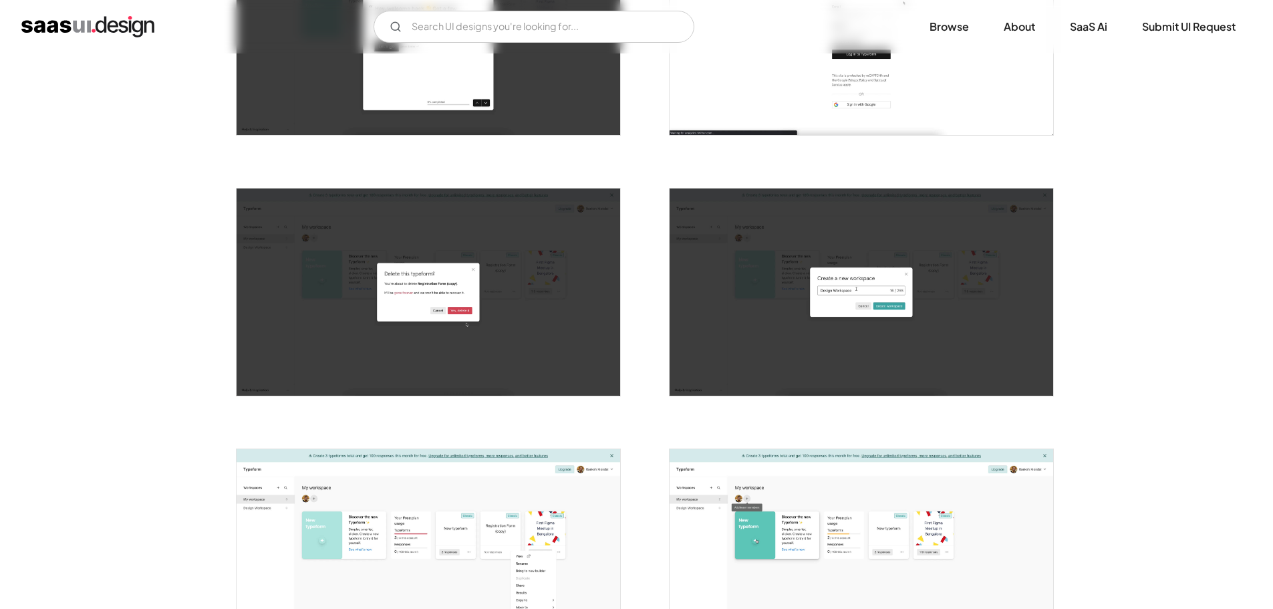
scroll to position [650, 0]
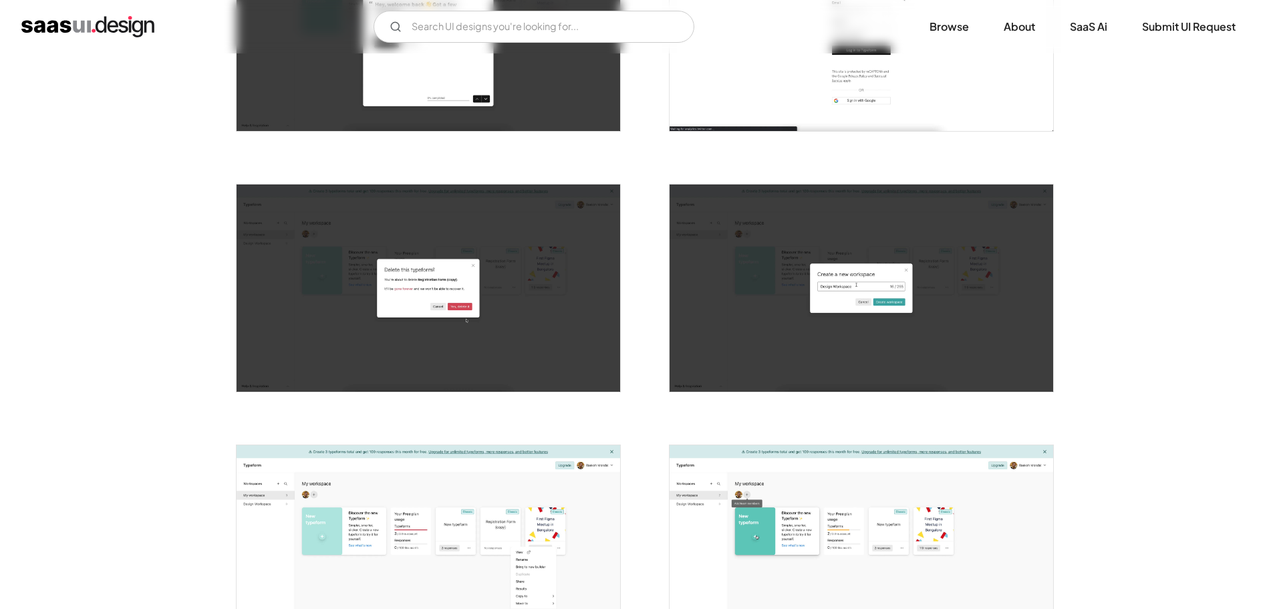
click at [437, 280] on img "open lightbox" at bounding box center [429, 287] width 384 height 207
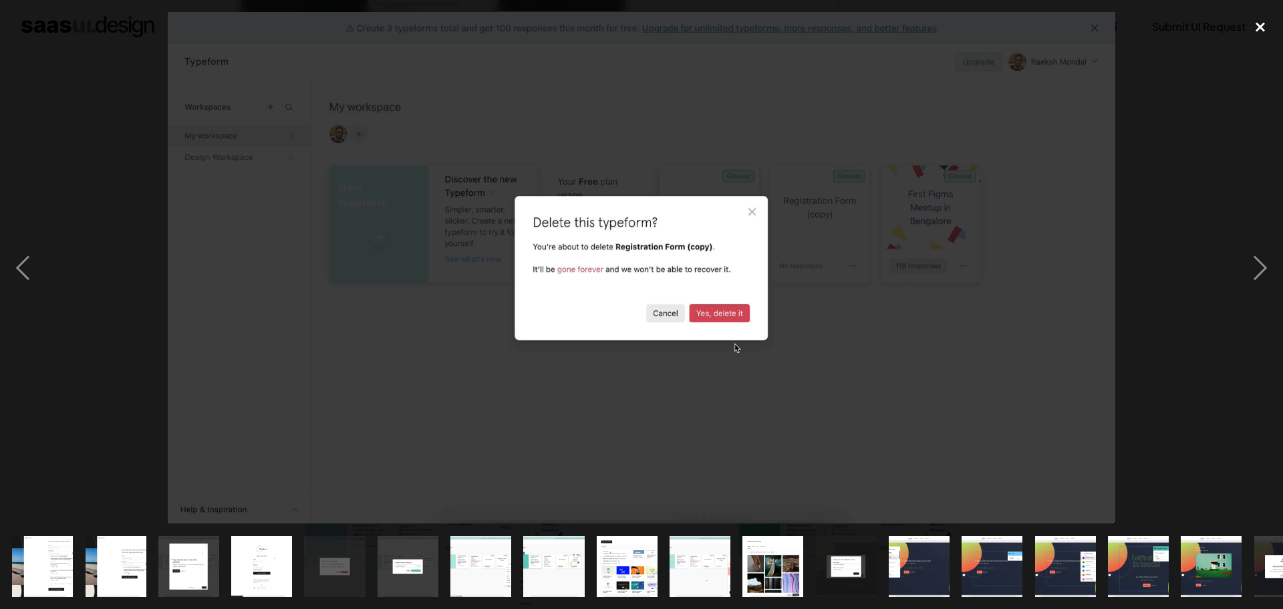
click at [1264, 24] on div "close lightbox" at bounding box center [1260, 26] width 45 height 29
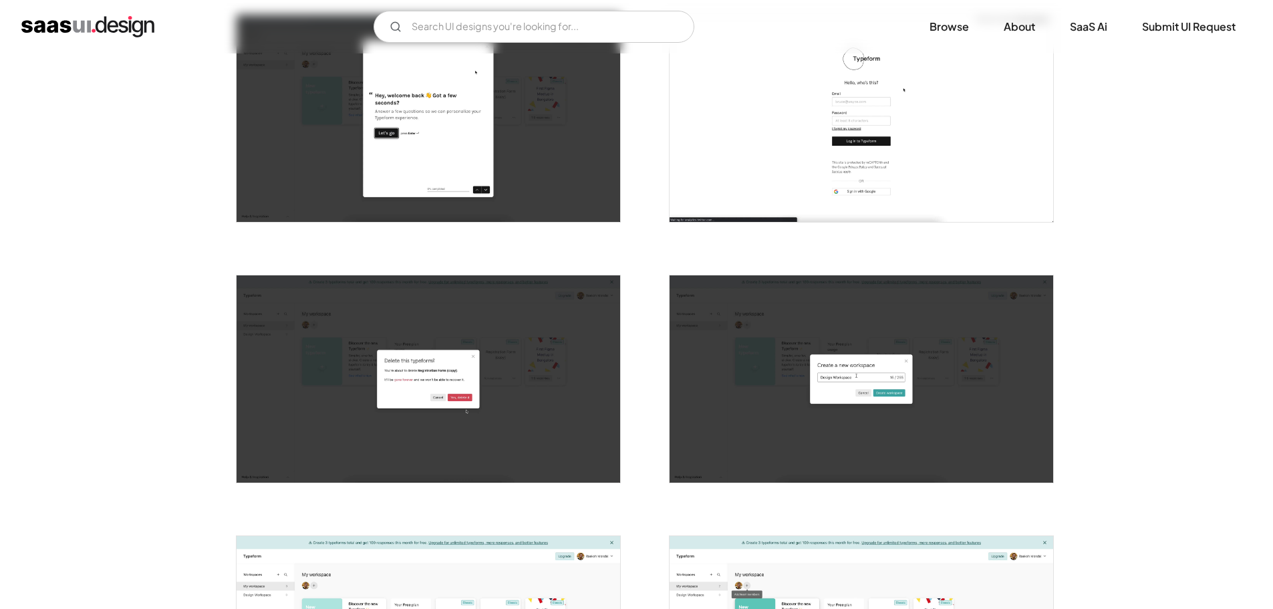
scroll to position [601, 0]
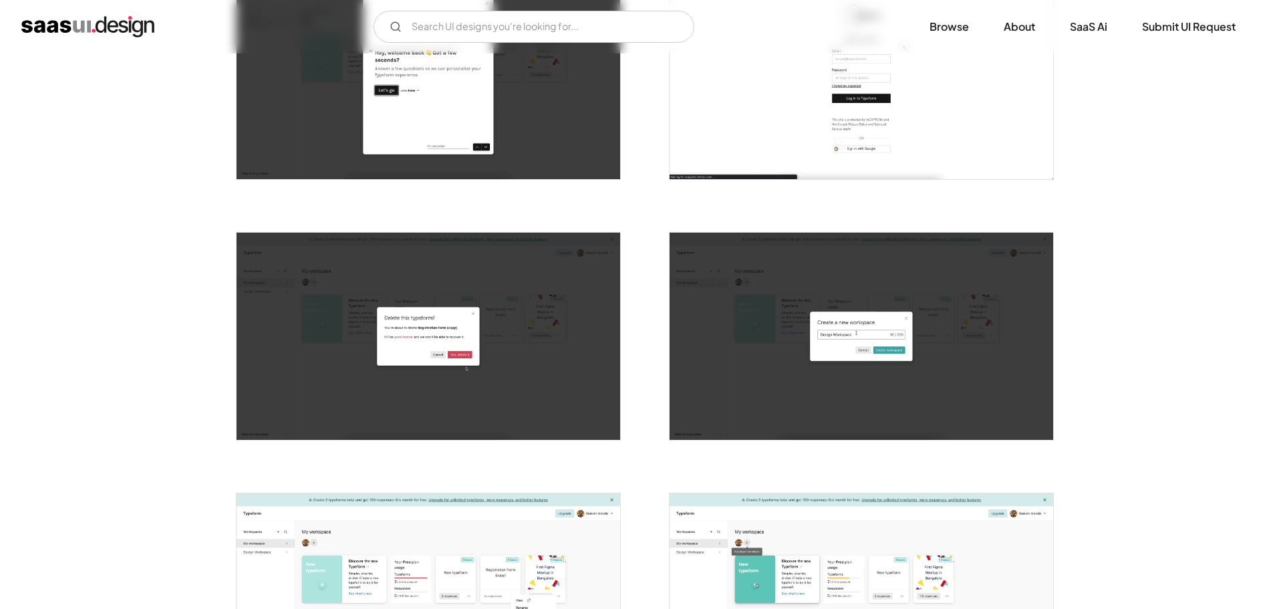
click at [836, 306] on img "open lightbox" at bounding box center [862, 336] width 384 height 207
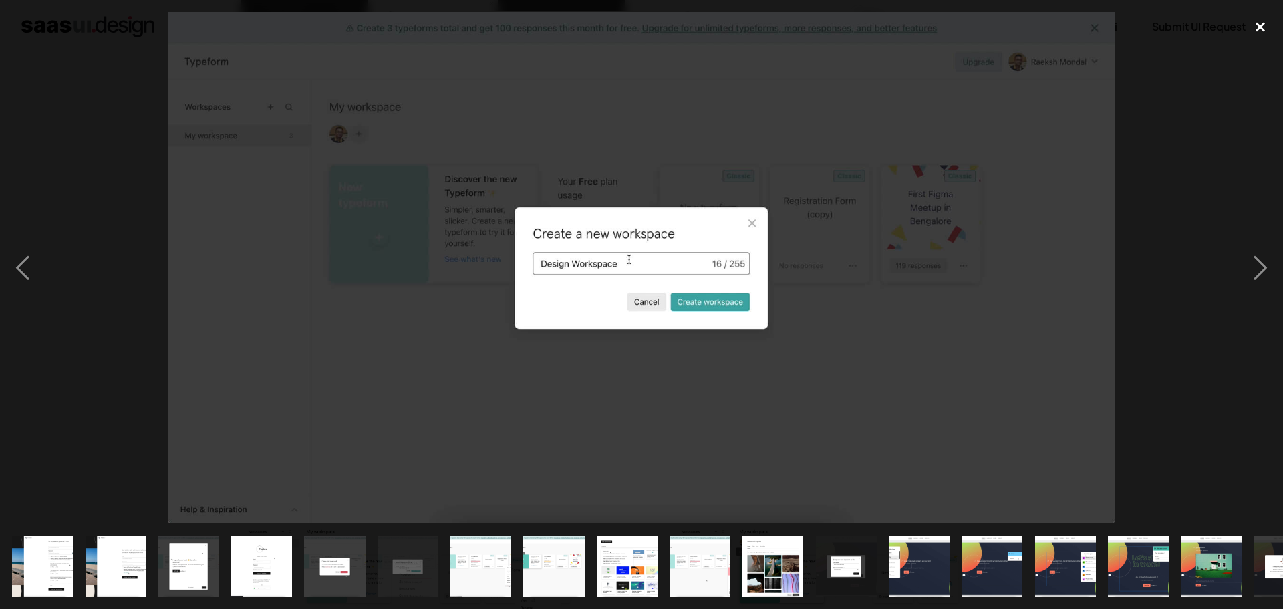
click at [1256, 26] on div "close lightbox" at bounding box center [1260, 26] width 45 height 29
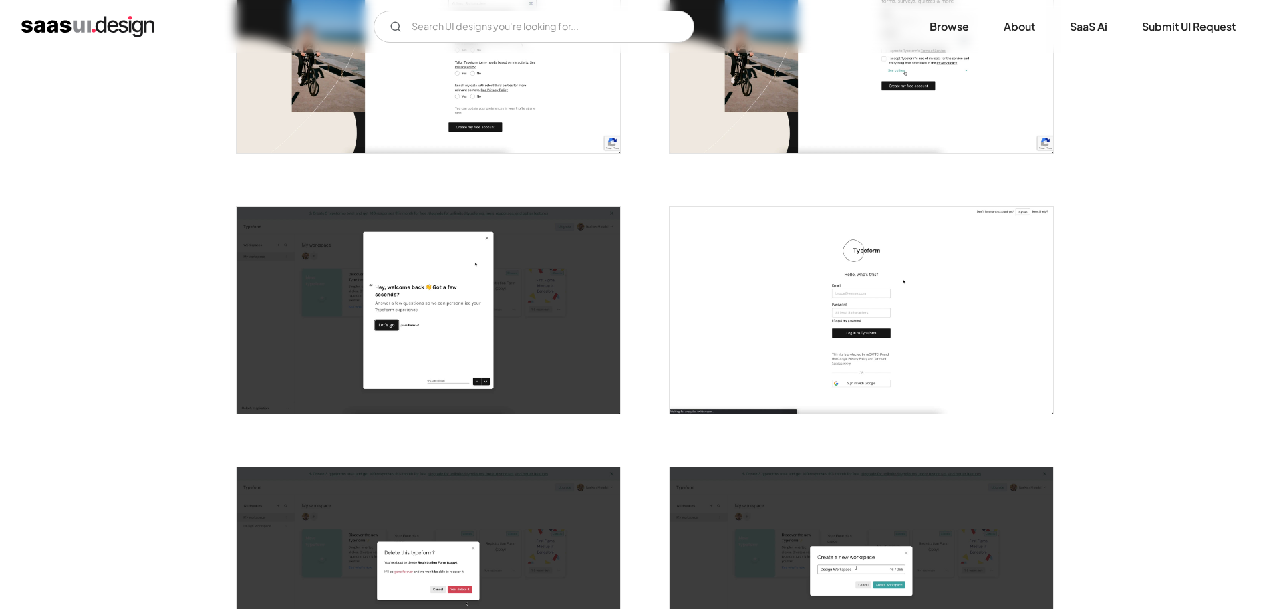
scroll to position [401, 0]
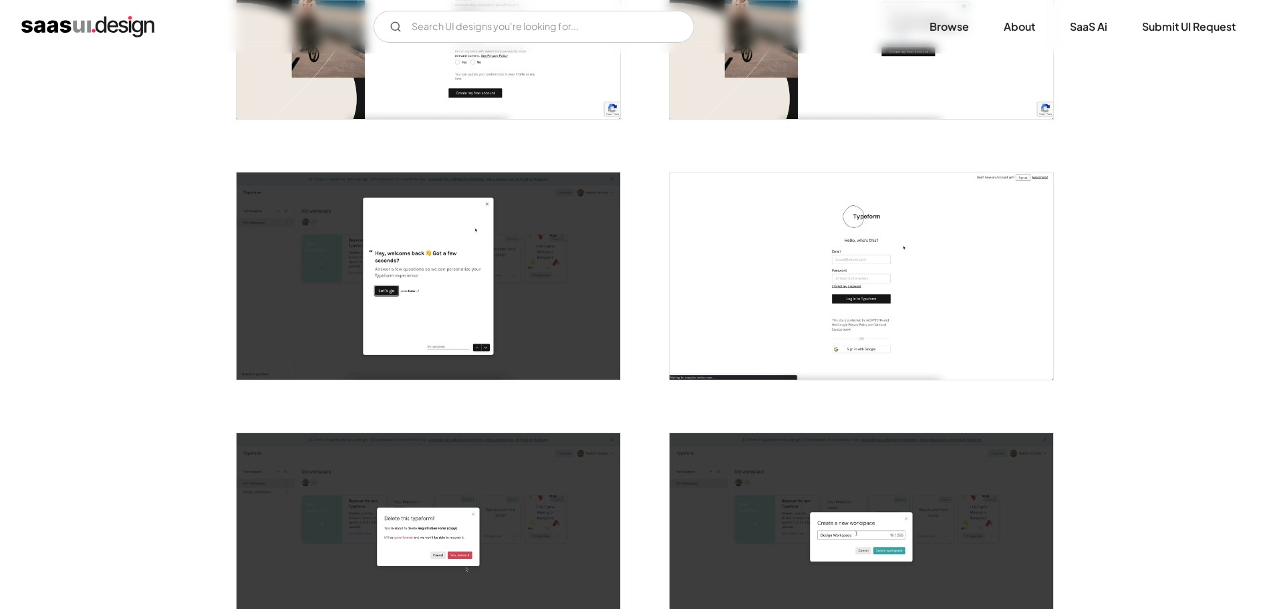
click at [417, 285] on img "open lightbox" at bounding box center [429, 275] width 384 height 207
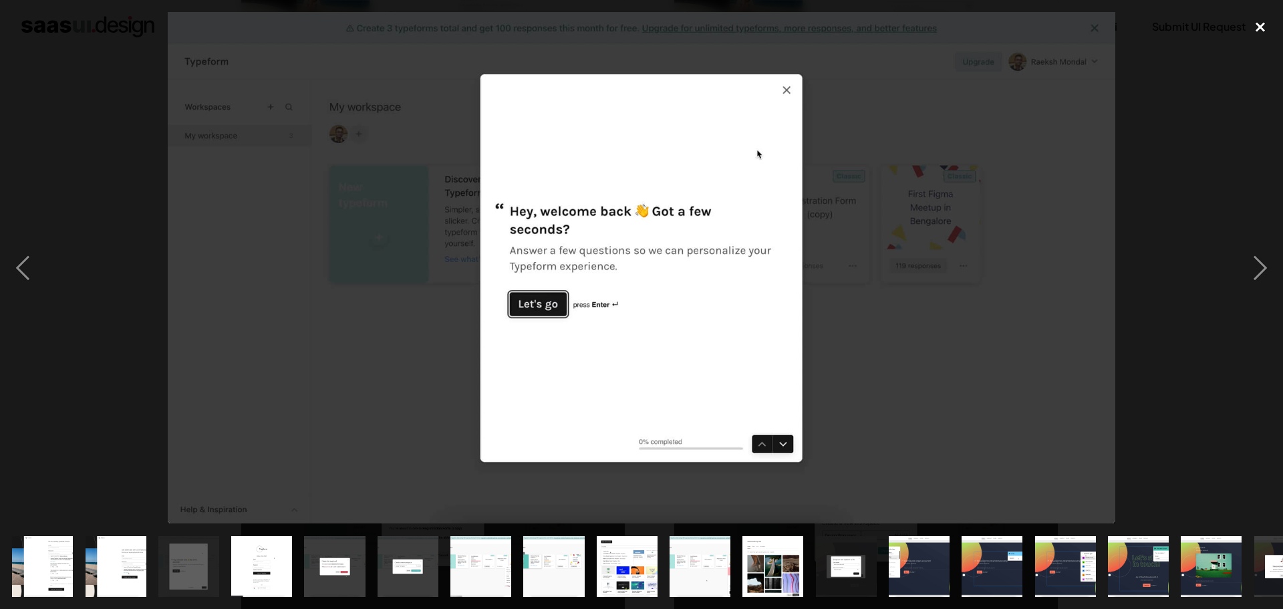
click at [1258, 33] on div "close lightbox" at bounding box center [1260, 26] width 45 height 29
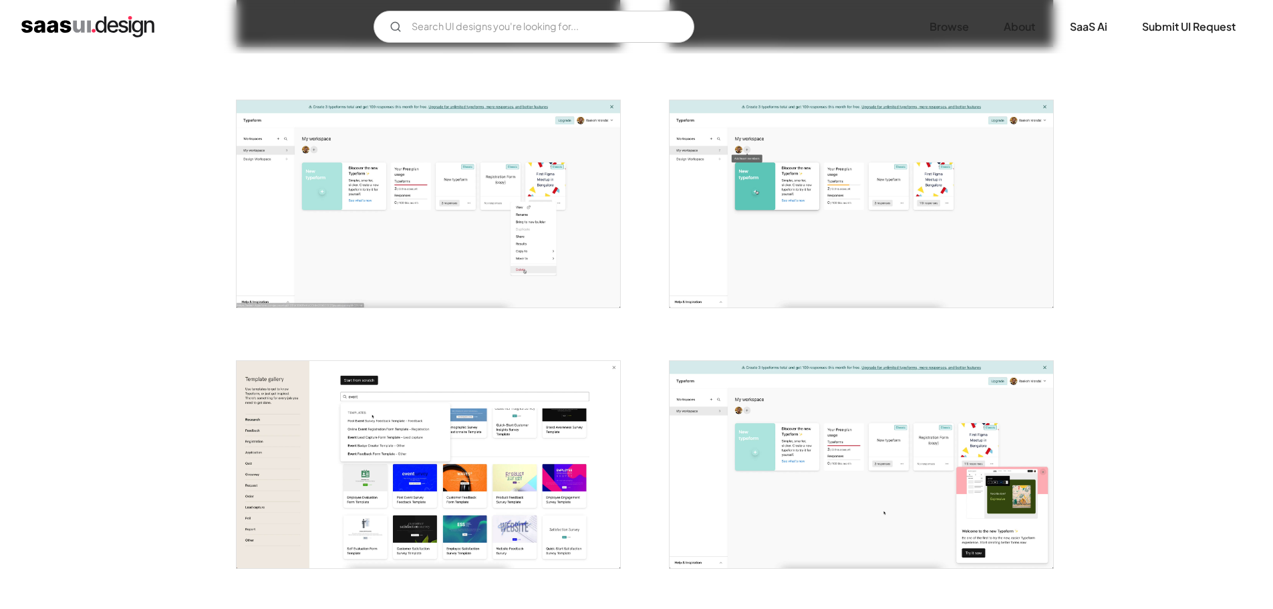
scroll to position [1002, 0]
